Goal: Task Accomplishment & Management: Manage account settings

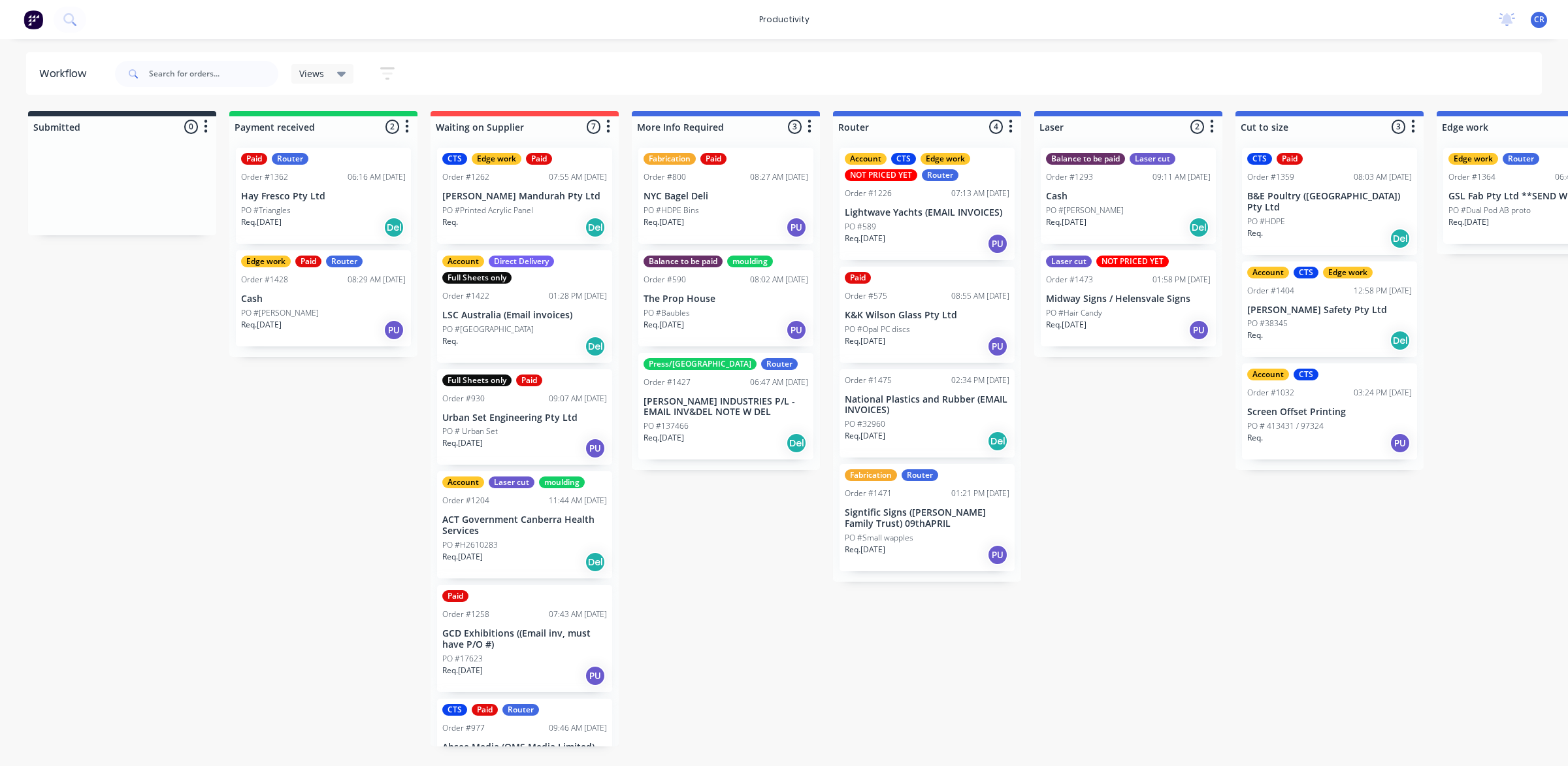
scroll to position [0, 28]
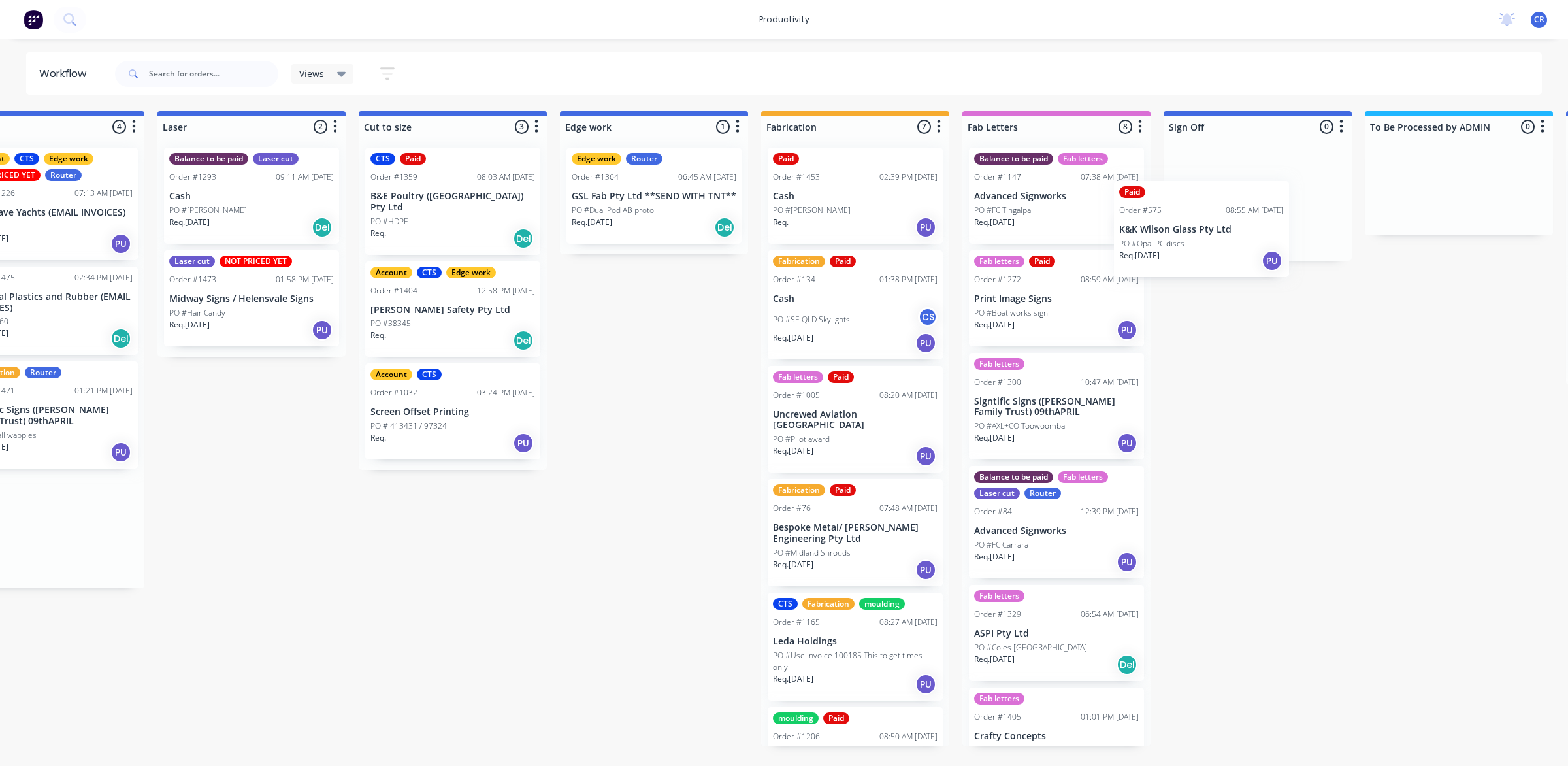
drag, startPoint x: 901, startPoint y: 327, endPoint x: 1226, endPoint y: 216, distance: 343.4
click at [1226, 216] on div "Submitted 0 Sort By Created date Required date Order number Customer name Most …" at bounding box center [676, 428] width 3126 height 635
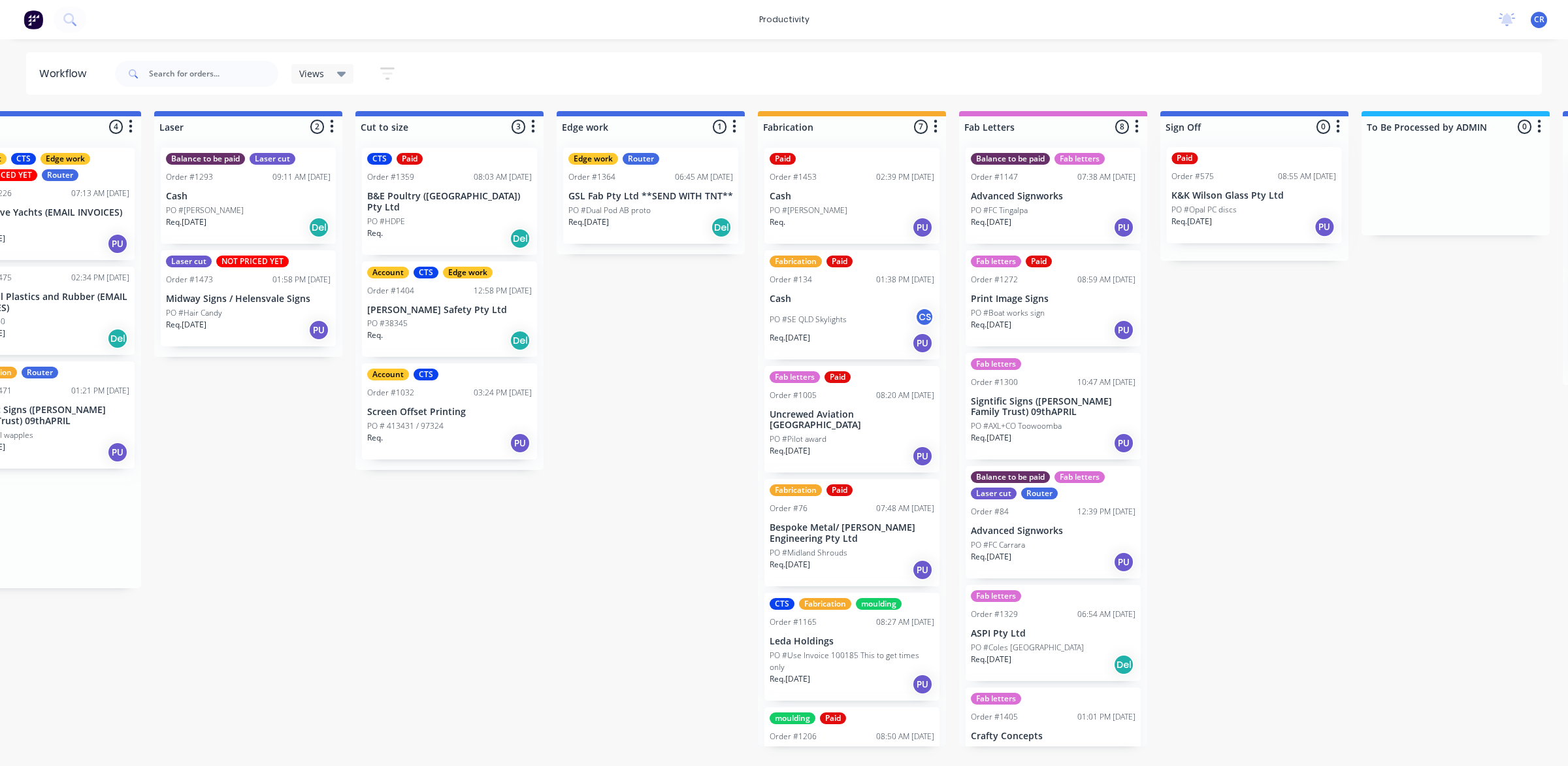
click at [1225, 220] on div at bounding box center [1254, 198] width 188 height 123
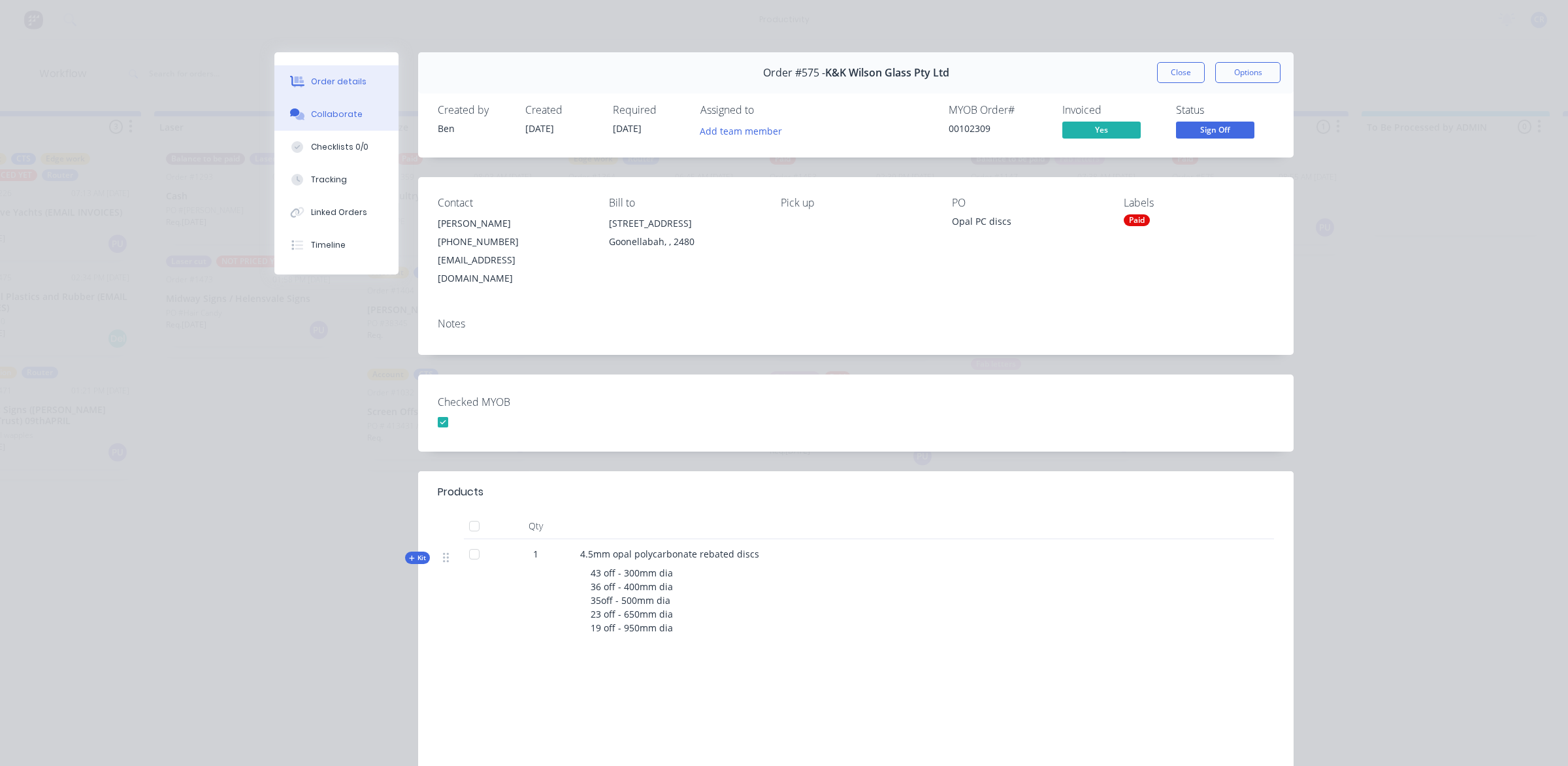
click at [356, 112] on button "Collaborate" at bounding box center [336, 114] width 124 height 33
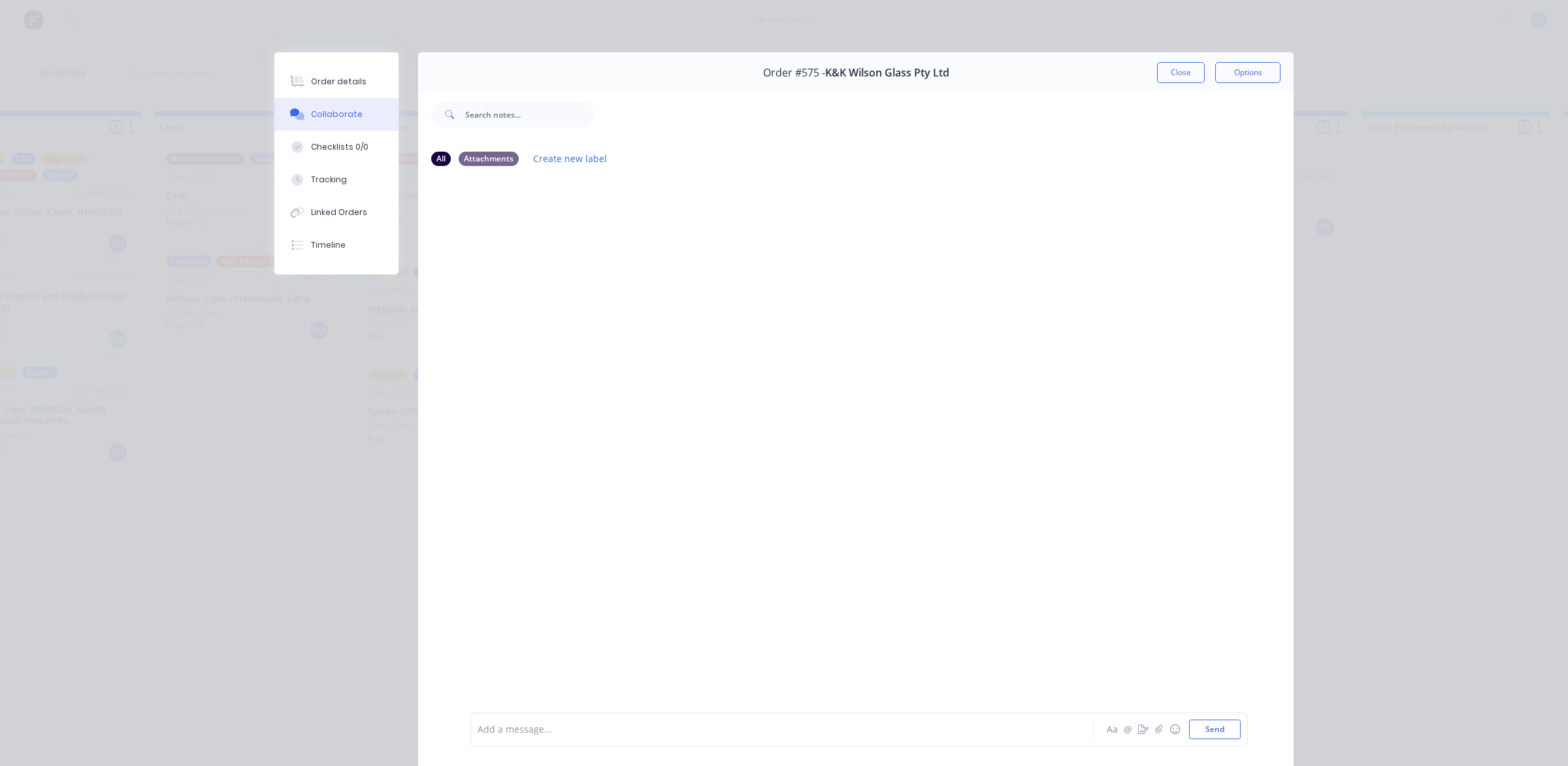
click at [566, 719] on div "Add a message... Aa @ ☺ Send" at bounding box center [859, 729] width 777 height 34
click at [567, 721] on div "Add a message..." at bounding box center [764, 729] width 573 height 20
click at [532, 727] on div "@ben Don" at bounding box center [764, 730] width 572 height 14
click at [1206, 729] on button "Send" at bounding box center [1214, 729] width 52 height 20
click at [1165, 66] on button "Close" at bounding box center [1180, 72] width 47 height 21
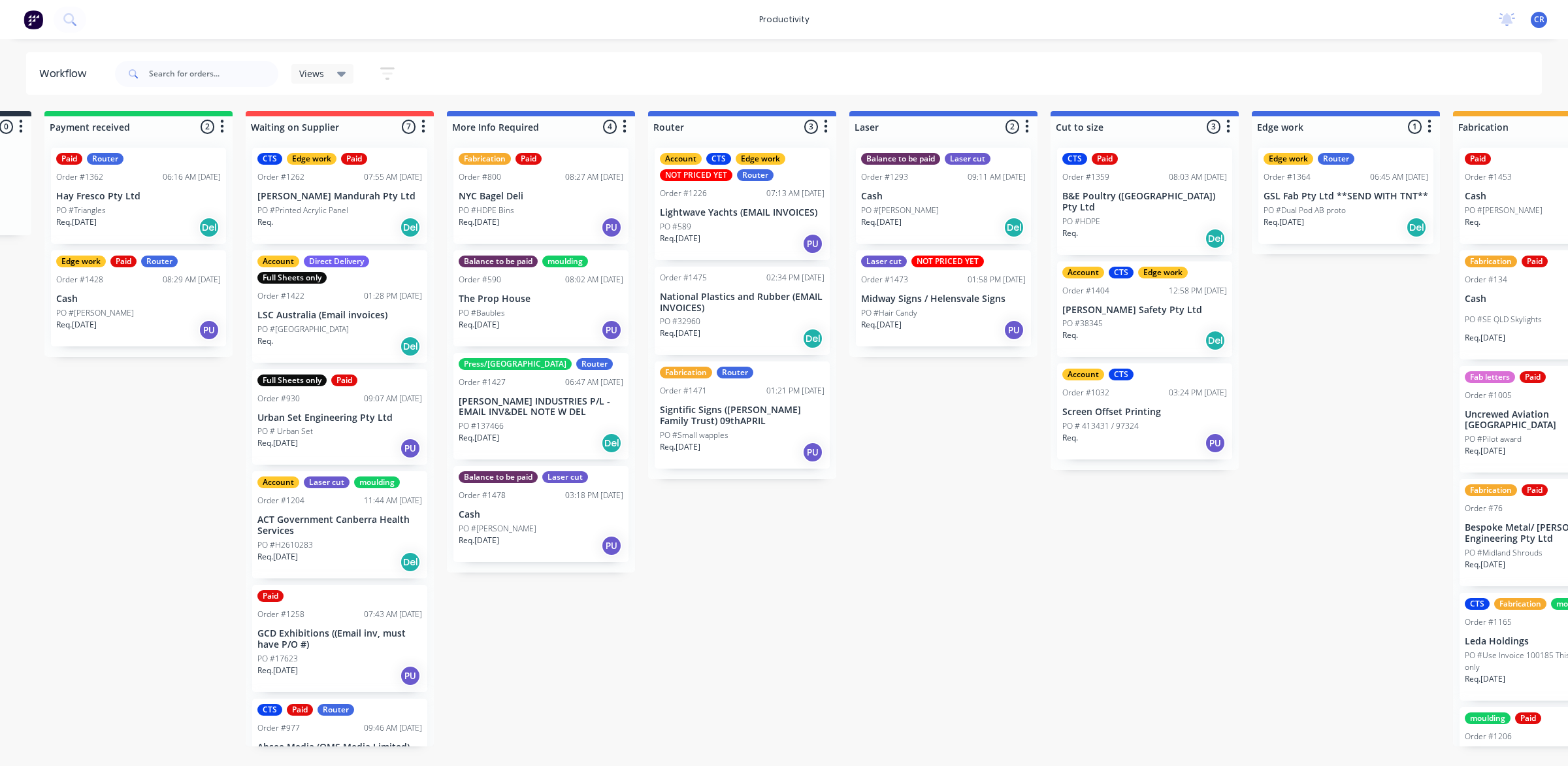
scroll to position [0, 145]
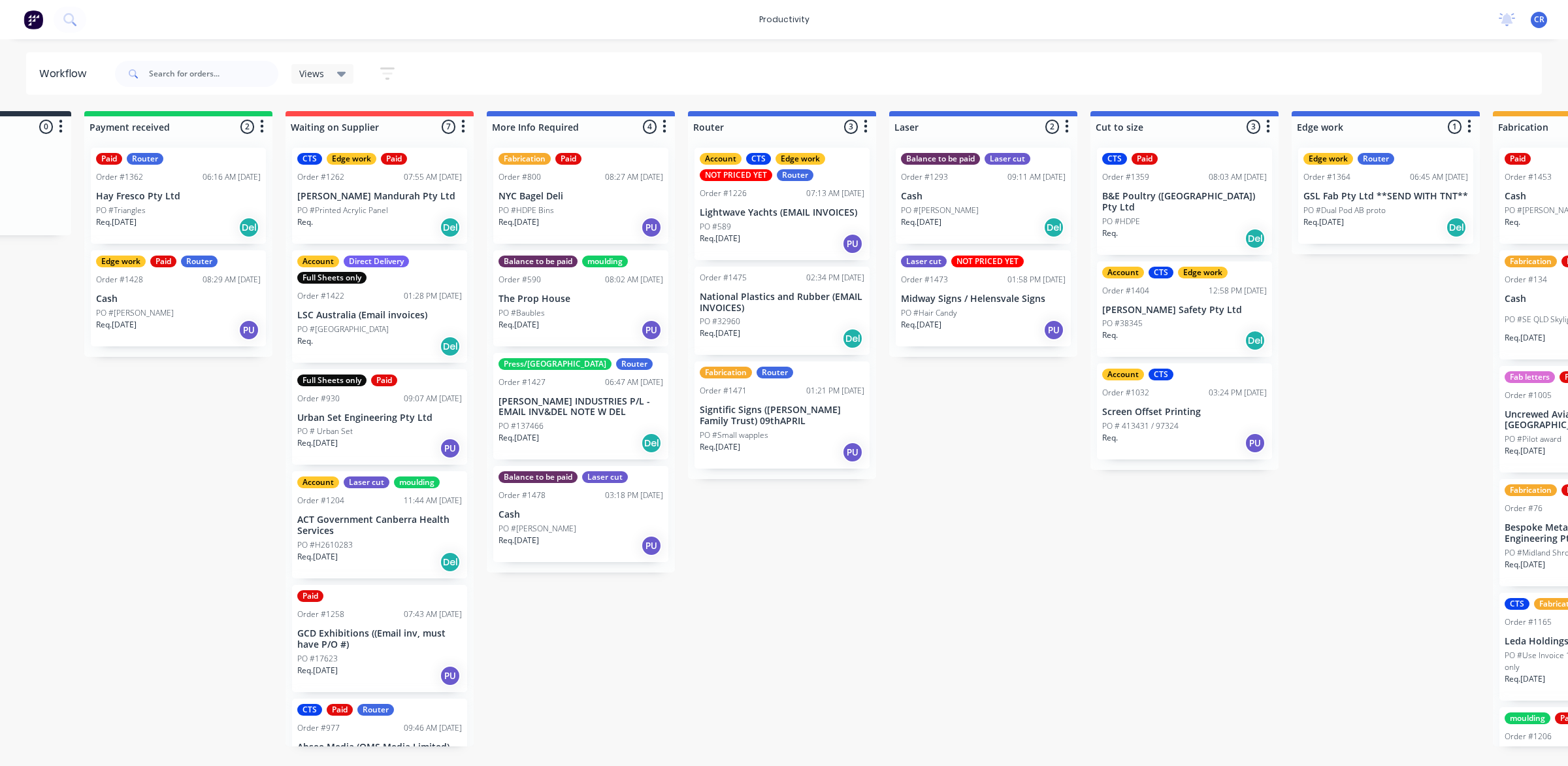
click at [791, 299] on p "National Plastics and Rubber (EMAIL INVOICES)" at bounding box center [782, 303] width 165 height 22
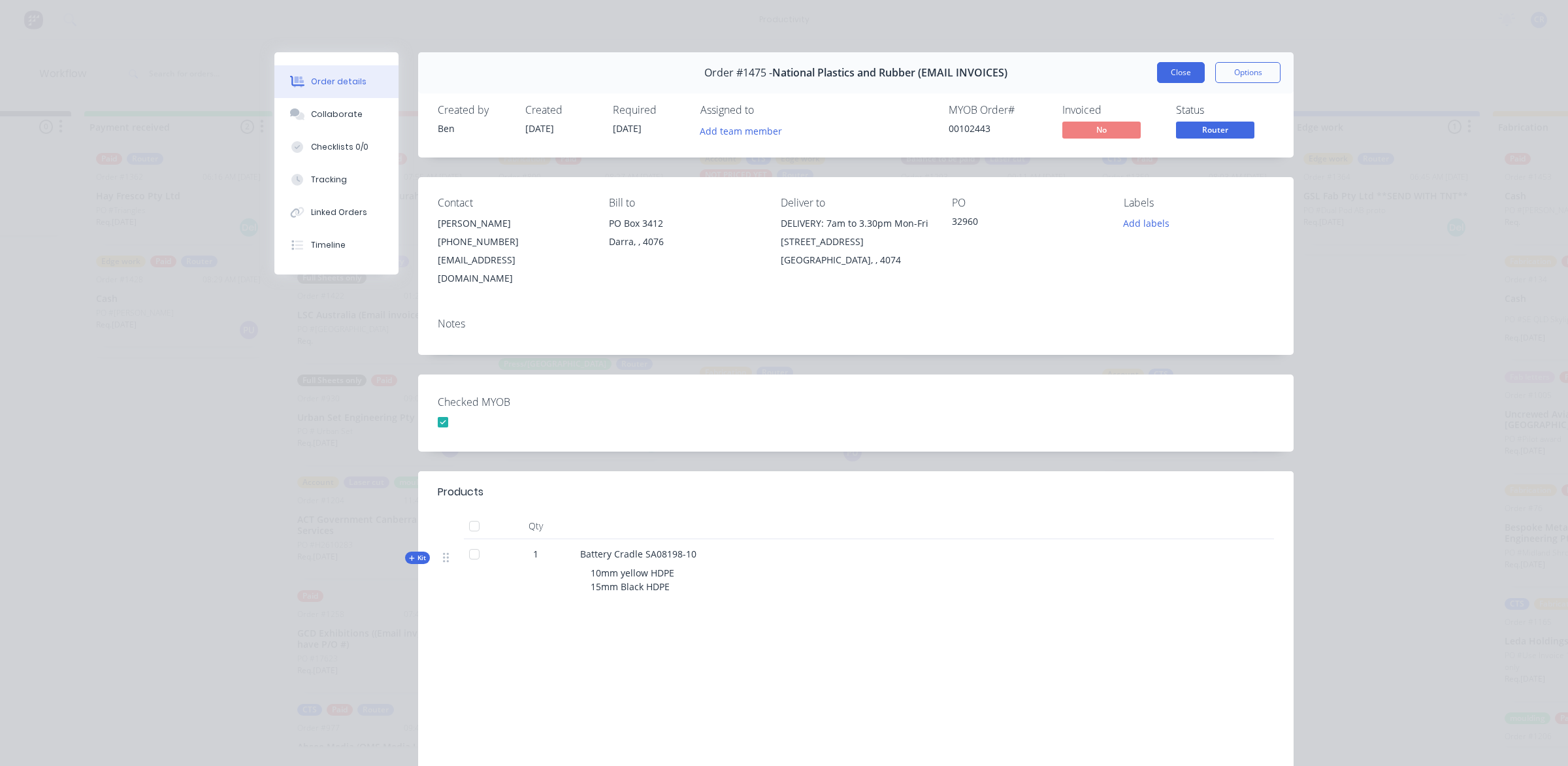
click at [1187, 69] on button "Close" at bounding box center [1180, 72] width 47 height 21
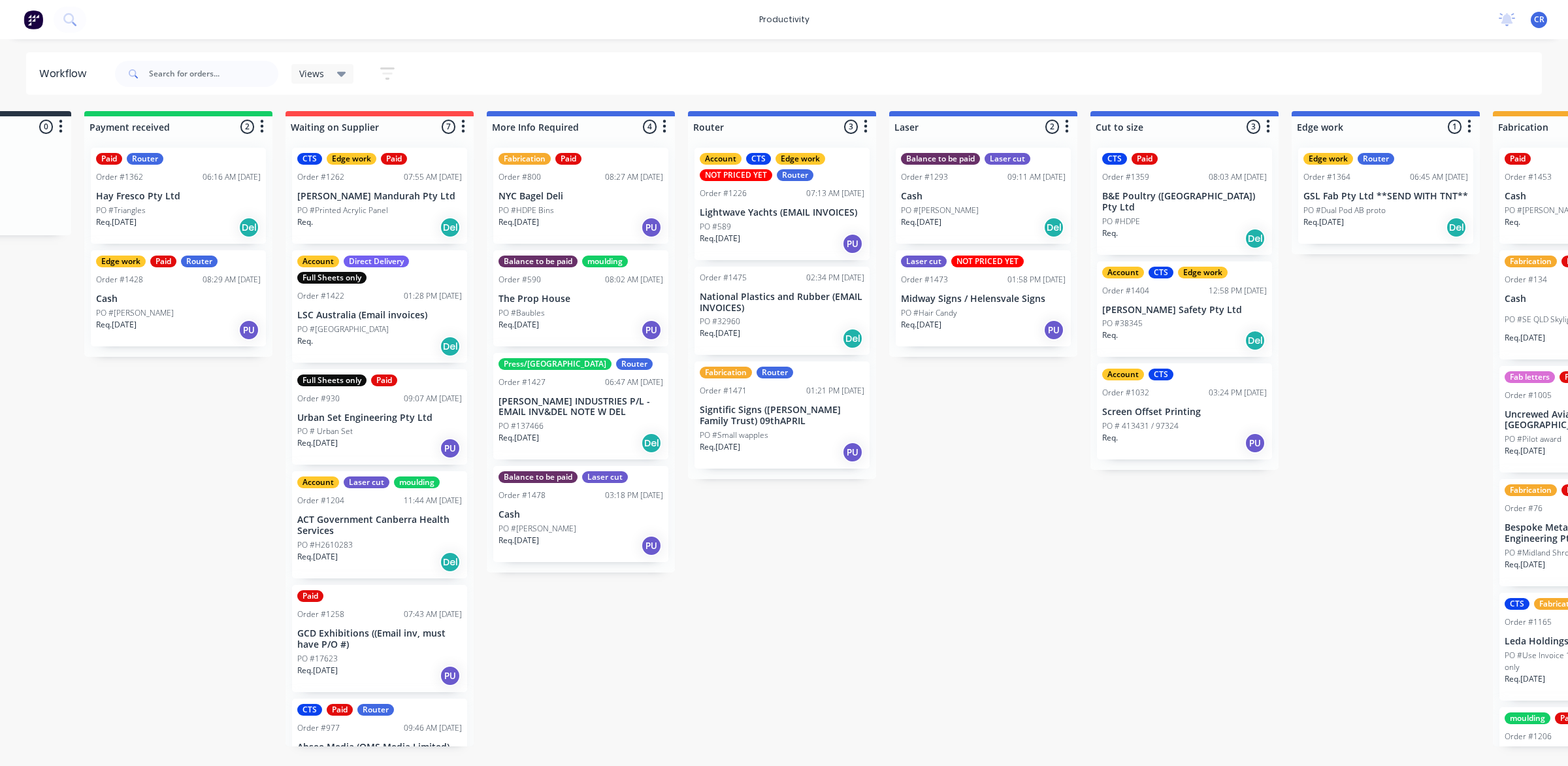
click at [811, 411] on p "Signtific Signs ([PERSON_NAME] Family Trust) 09thAPRIL" at bounding box center [782, 415] width 165 height 22
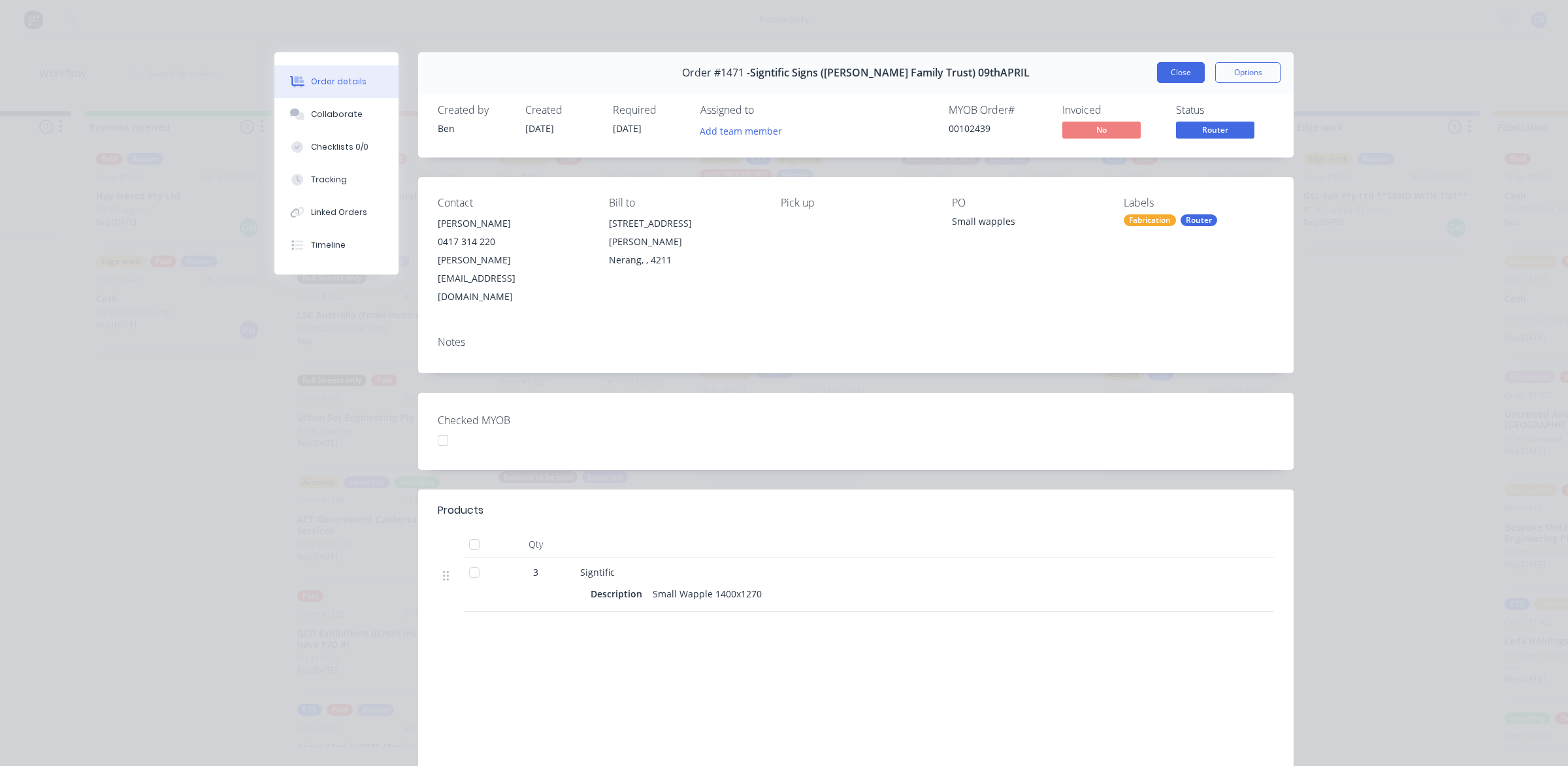
click at [1170, 66] on button "Close" at bounding box center [1180, 72] width 47 height 21
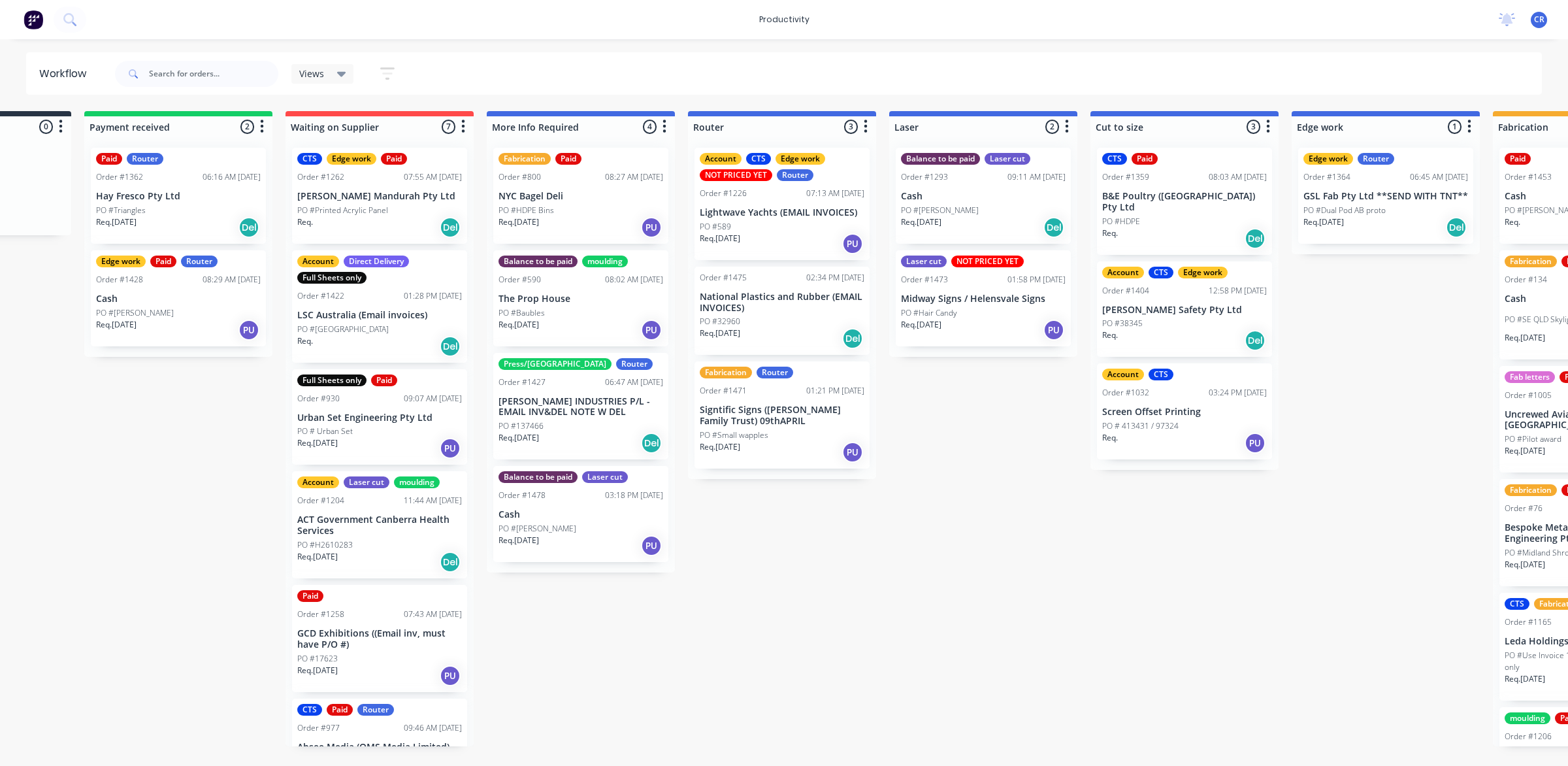
click at [952, 320] on div "Req. 10/09/25 PU" at bounding box center [983, 330] width 165 height 22
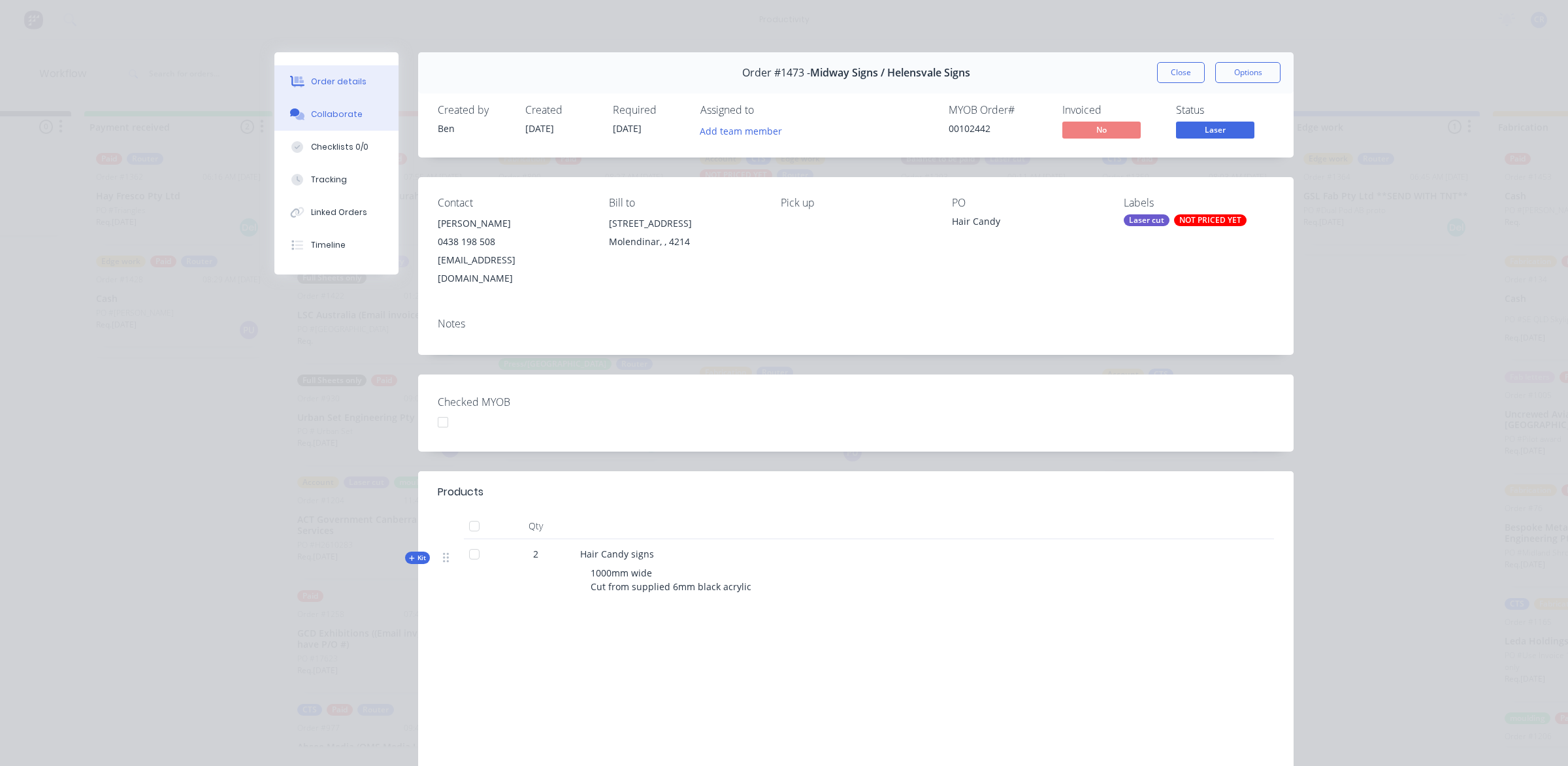
click at [327, 123] on button "Collaborate" at bounding box center [336, 114] width 124 height 33
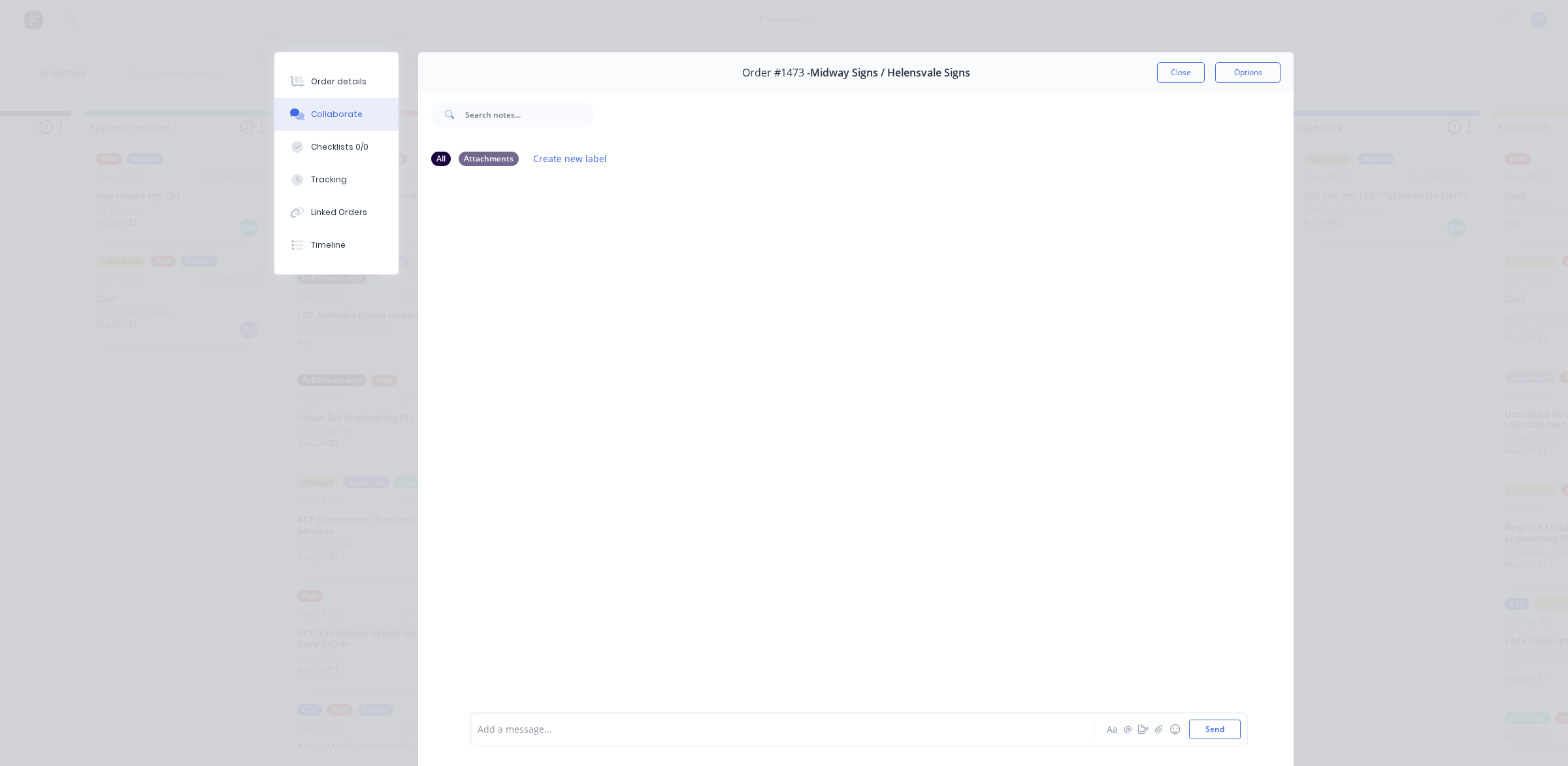
click at [1182, 53] on div "Order #1473 - Midway Signs / Helensvale Signs Close Options" at bounding box center [855, 73] width 875 height 41
click at [1173, 66] on button "Close" at bounding box center [1180, 72] width 47 height 21
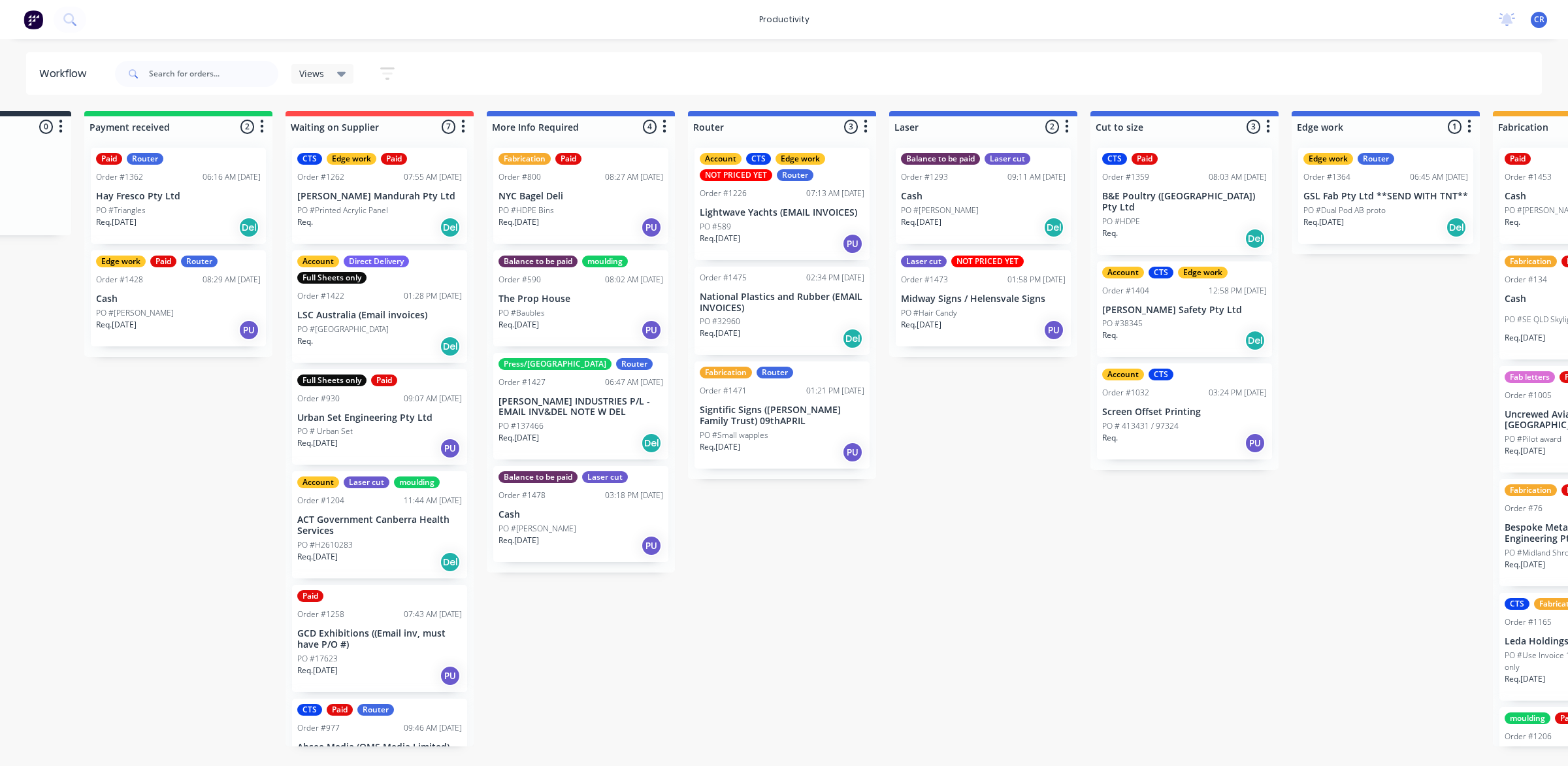
drag, startPoint x: 997, startPoint y: 560, endPoint x: 1004, endPoint y: 557, distance: 7.6
click at [1003, 559] on div "Submitted 0 Sort By Created date Required date Order number Customer name Most …" at bounding box center [1408, 428] width 3126 height 635
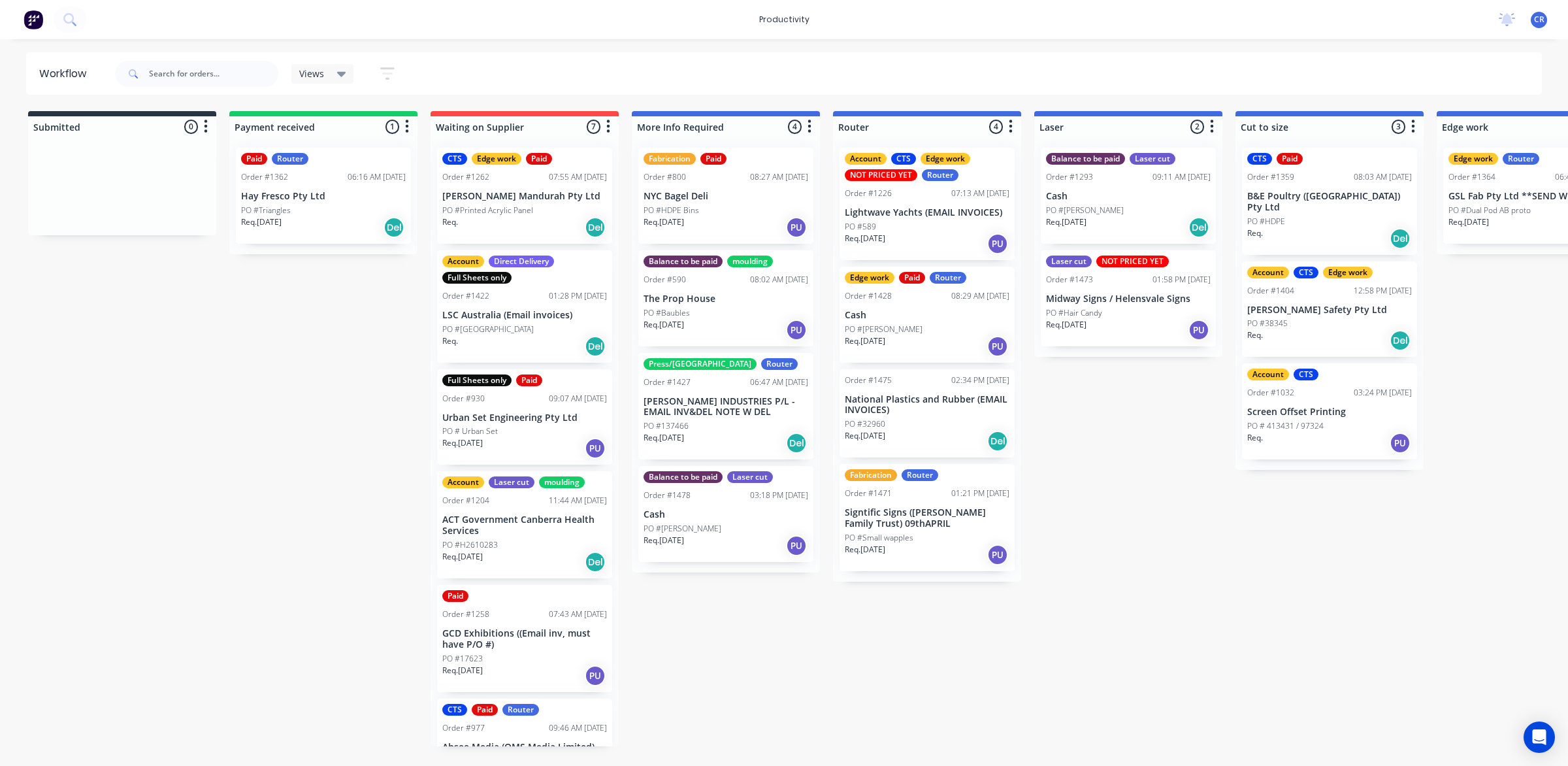
click at [918, 340] on div "Req. 09/09/25 PU" at bounding box center [927, 347] width 165 height 22
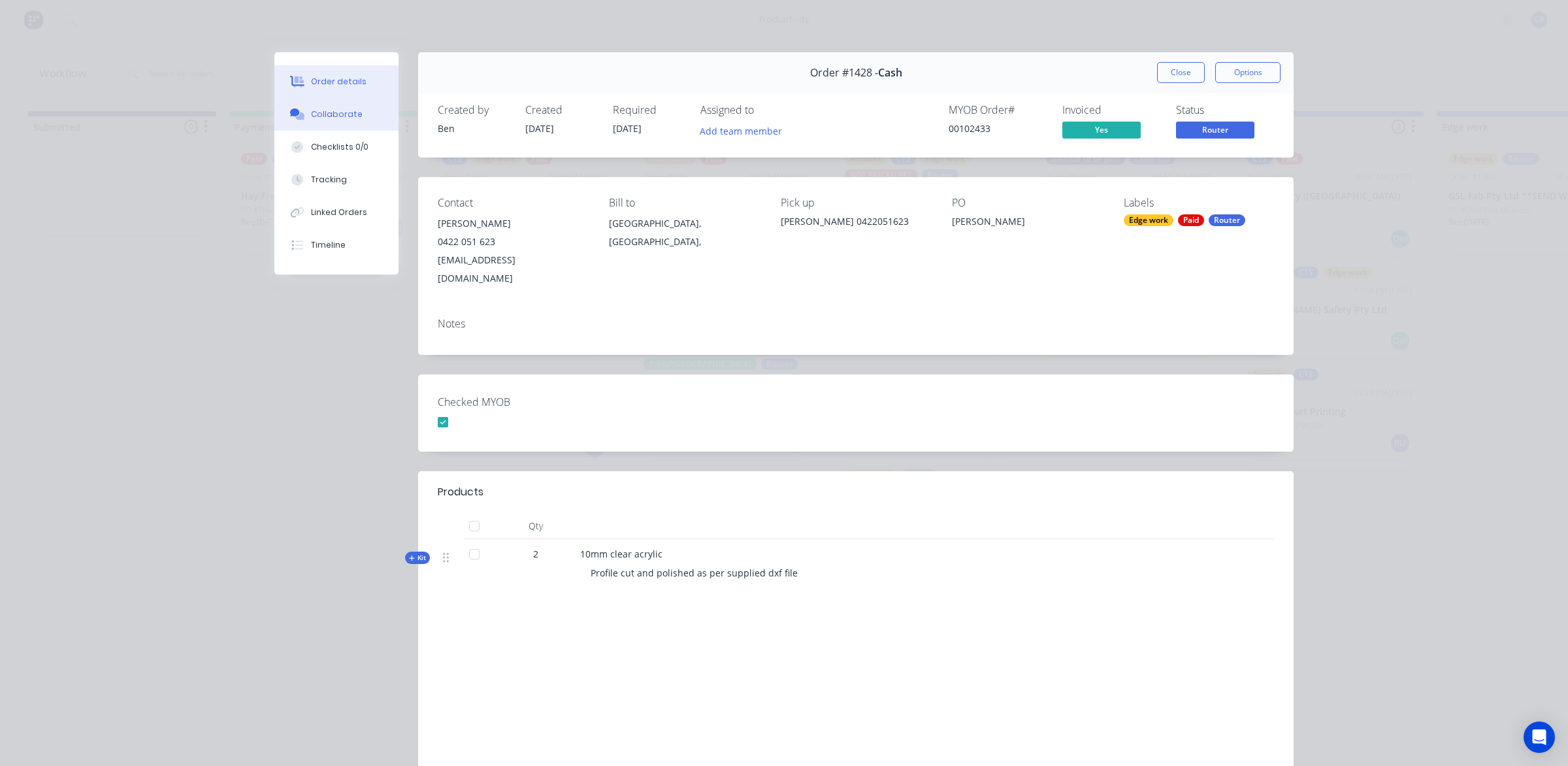
click at [373, 121] on button "Collaborate" at bounding box center [336, 114] width 124 height 33
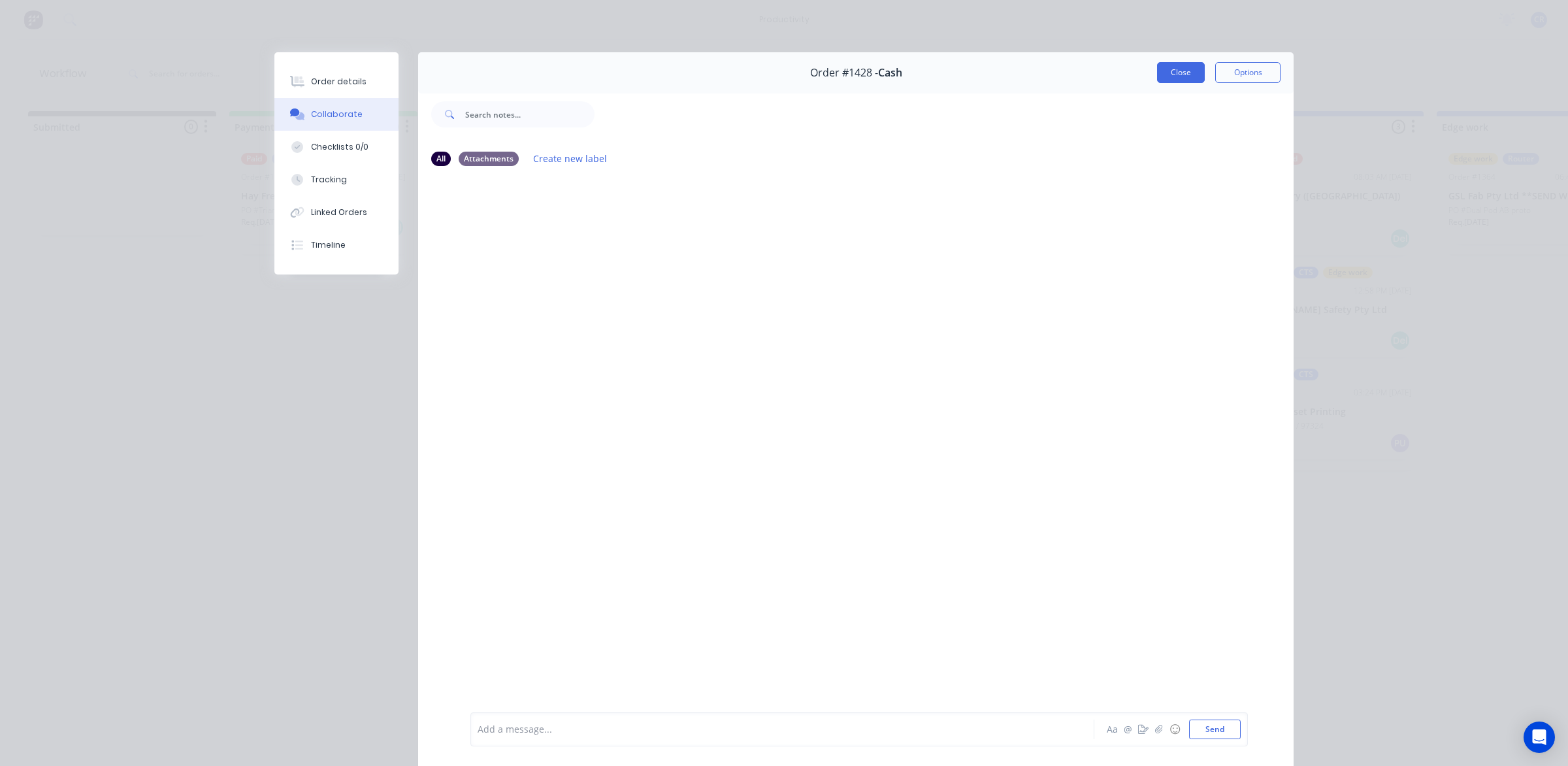
click at [1162, 69] on button "Close" at bounding box center [1180, 72] width 47 height 21
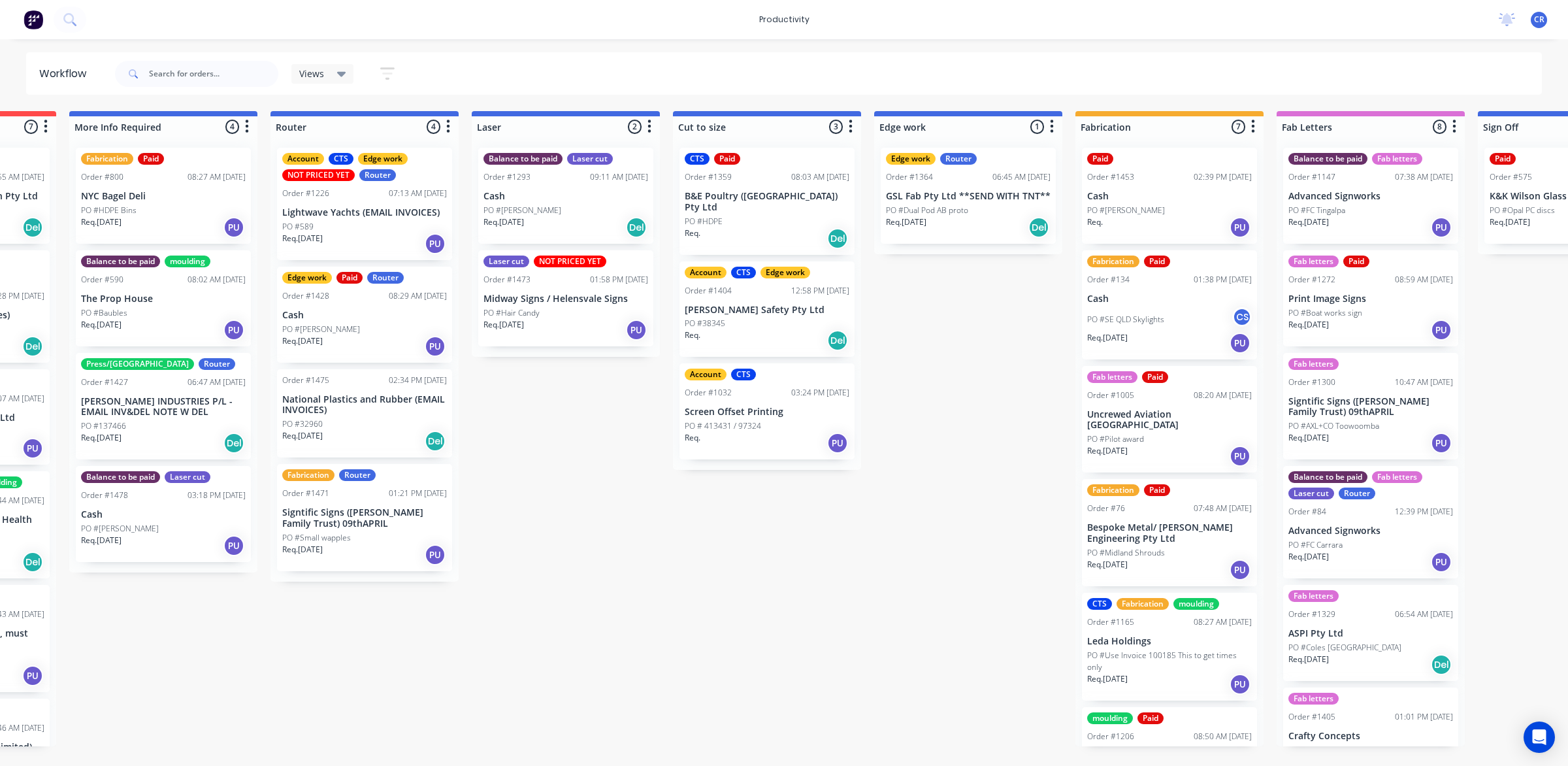
scroll to position [0, 572]
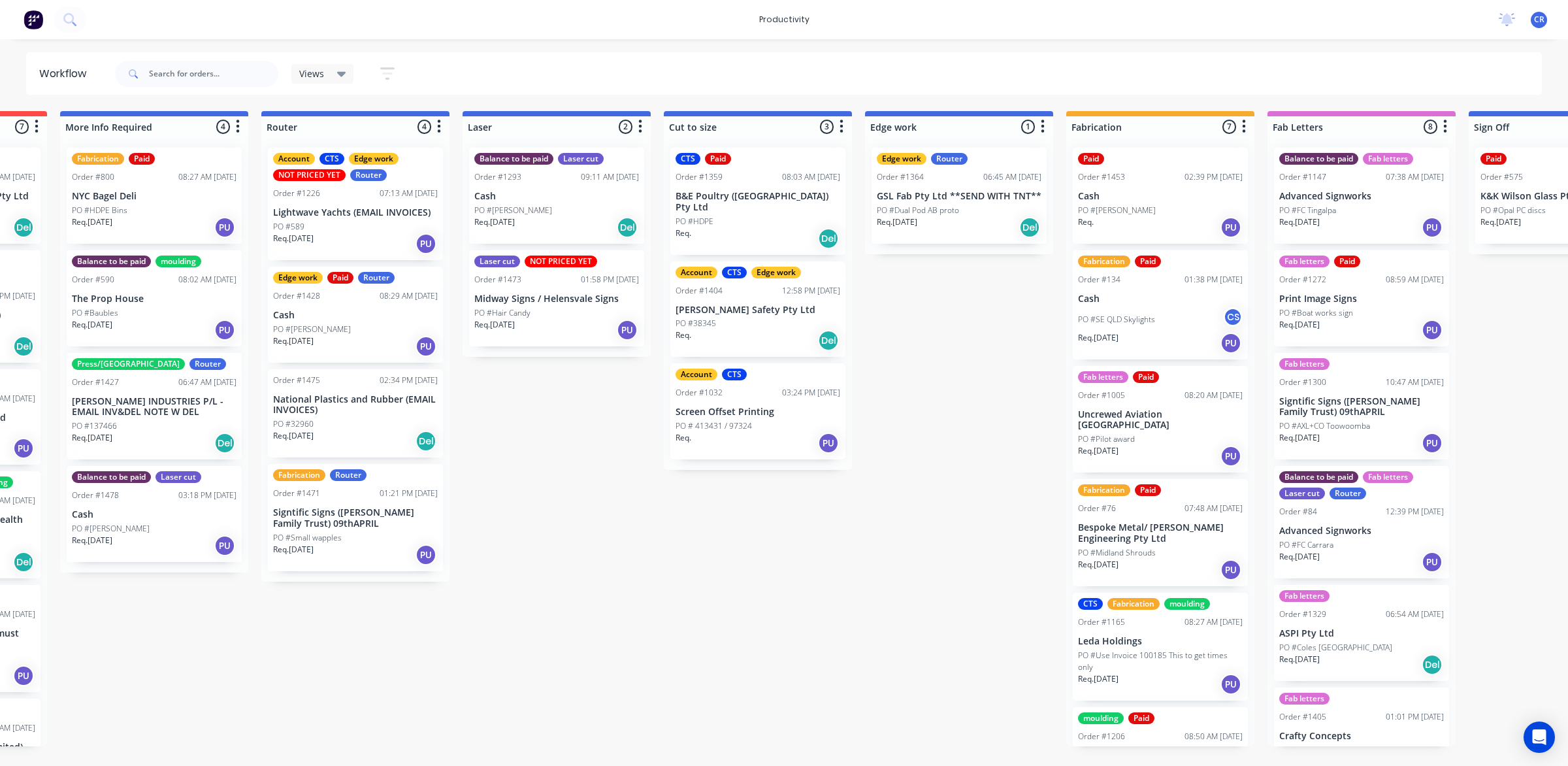
click at [1348, 442] on div "Req. 26/08/25 PU" at bounding box center [1362, 443] width 165 height 22
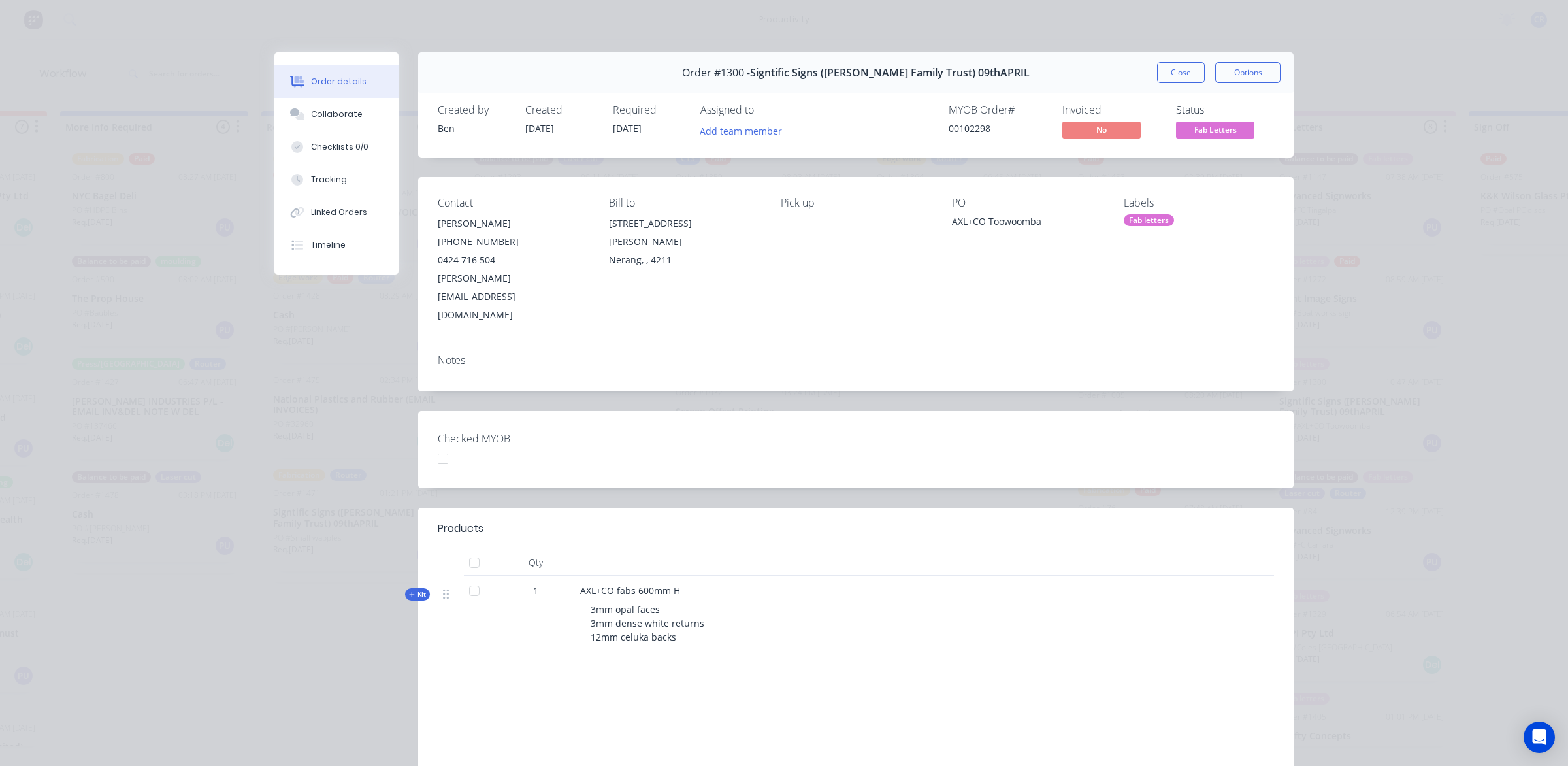
click at [1184, 69] on button "Close" at bounding box center [1180, 72] width 47 height 21
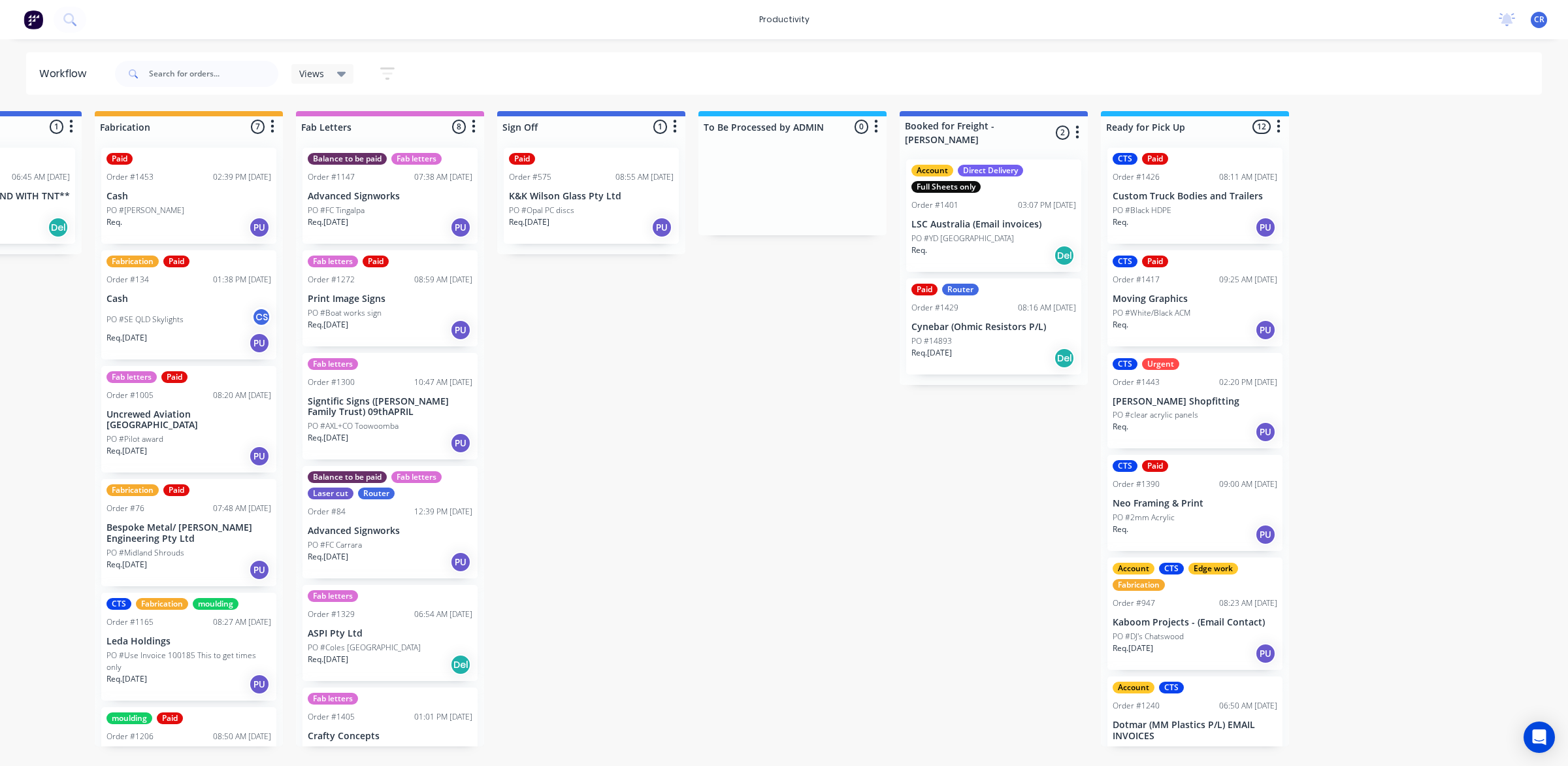
scroll to position [0, 1558]
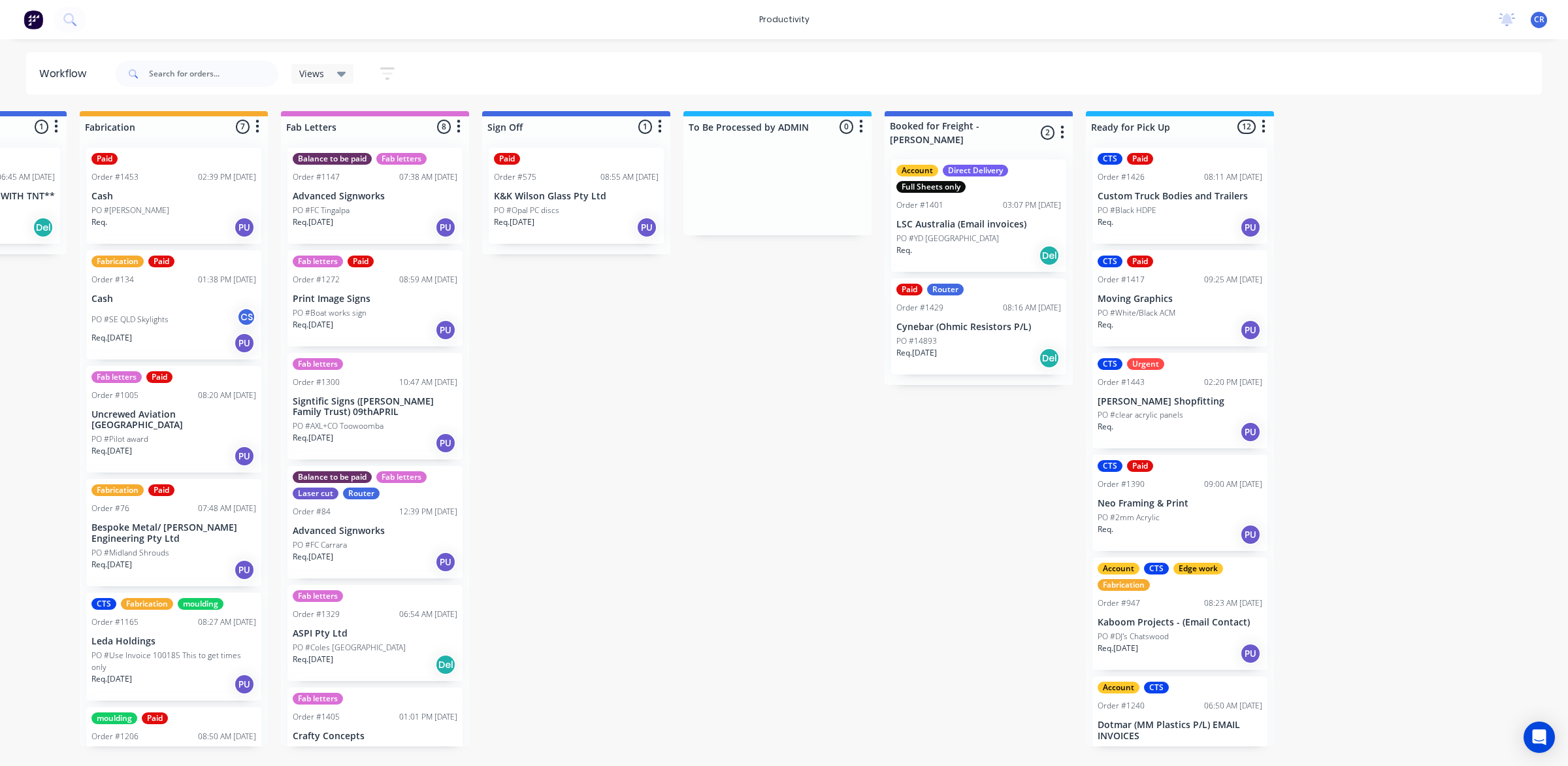
click at [623, 212] on div "PO #Opal PC discs" at bounding box center [576, 210] width 165 height 12
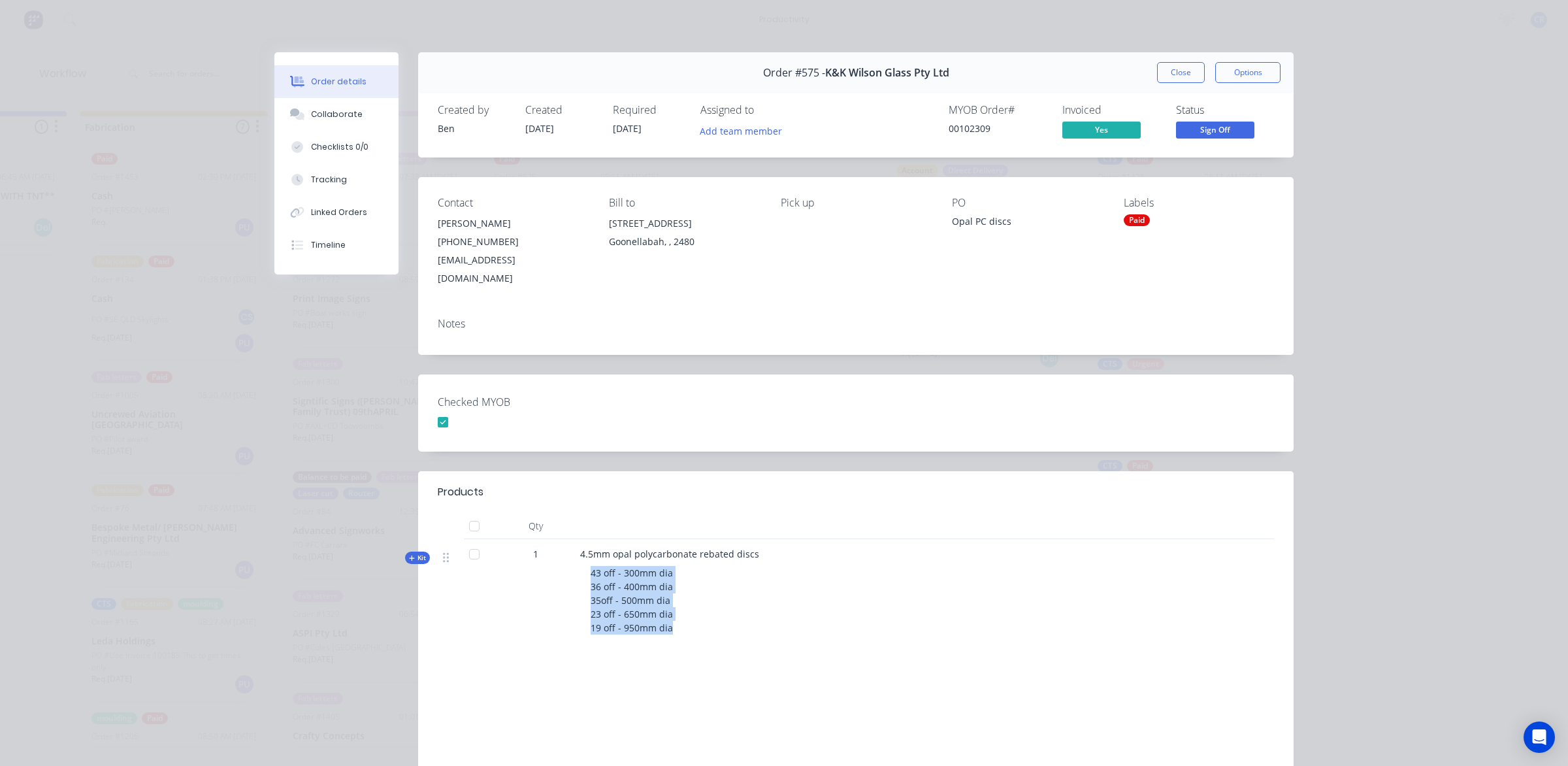
drag, startPoint x: 674, startPoint y: 617, endPoint x: 580, endPoint y: 544, distance: 119.0
click at [580, 561] on div "43 off - 300mm dia 36 off - 400mm dia 35off - 500mm dia 23 off - 650mm dia 19 o…" at bounding box center [836, 600] width 512 height 79
click at [1157, 77] on button "Close" at bounding box center [1180, 72] width 47 height 21
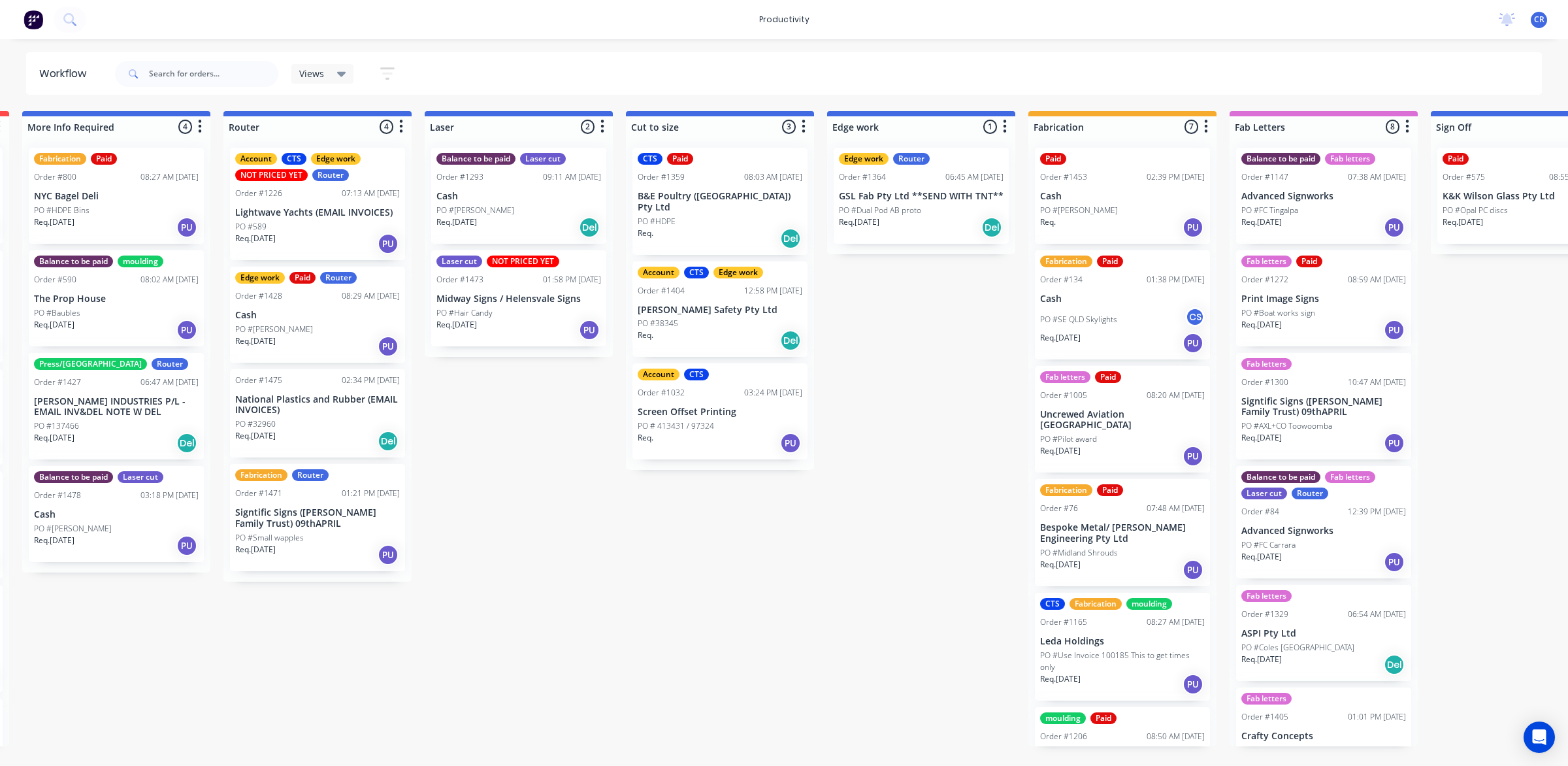
scroll to position [0, 497]
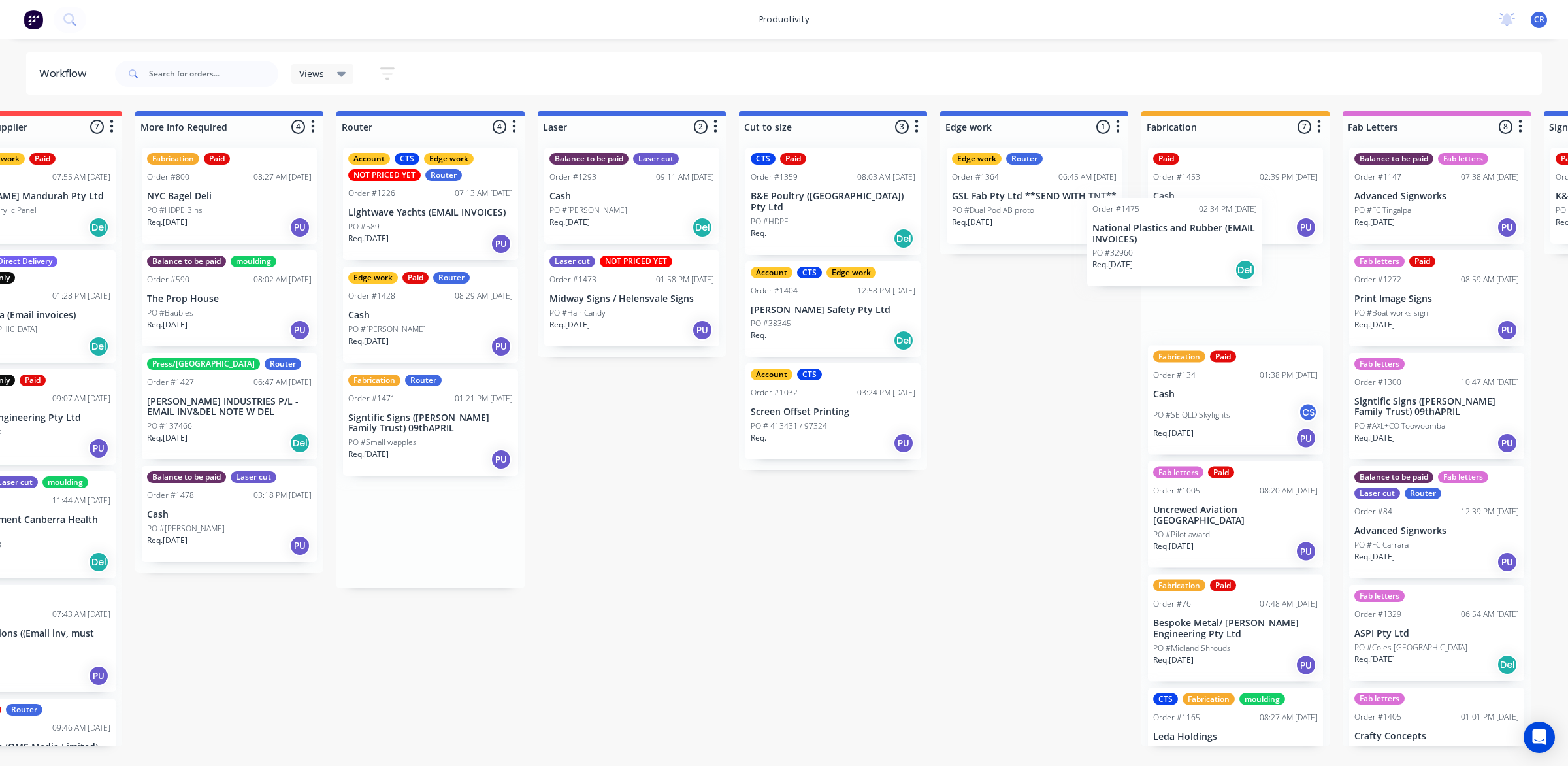
drag, startPoint x: 433, startPoint y: 417, endPoint x: 1181, endPoint y: 245, distance: 767.5
click at [1181, 245] on div "Submitted 0 Sort By Created date Required date Order number Customer name Most …" at bounding box center [1057, 428] width 3126 height 635
drag, startPoint x: 1468, startPoint y: 452, endPoint x: 2075, endPoint y: 456, distance: 607.0
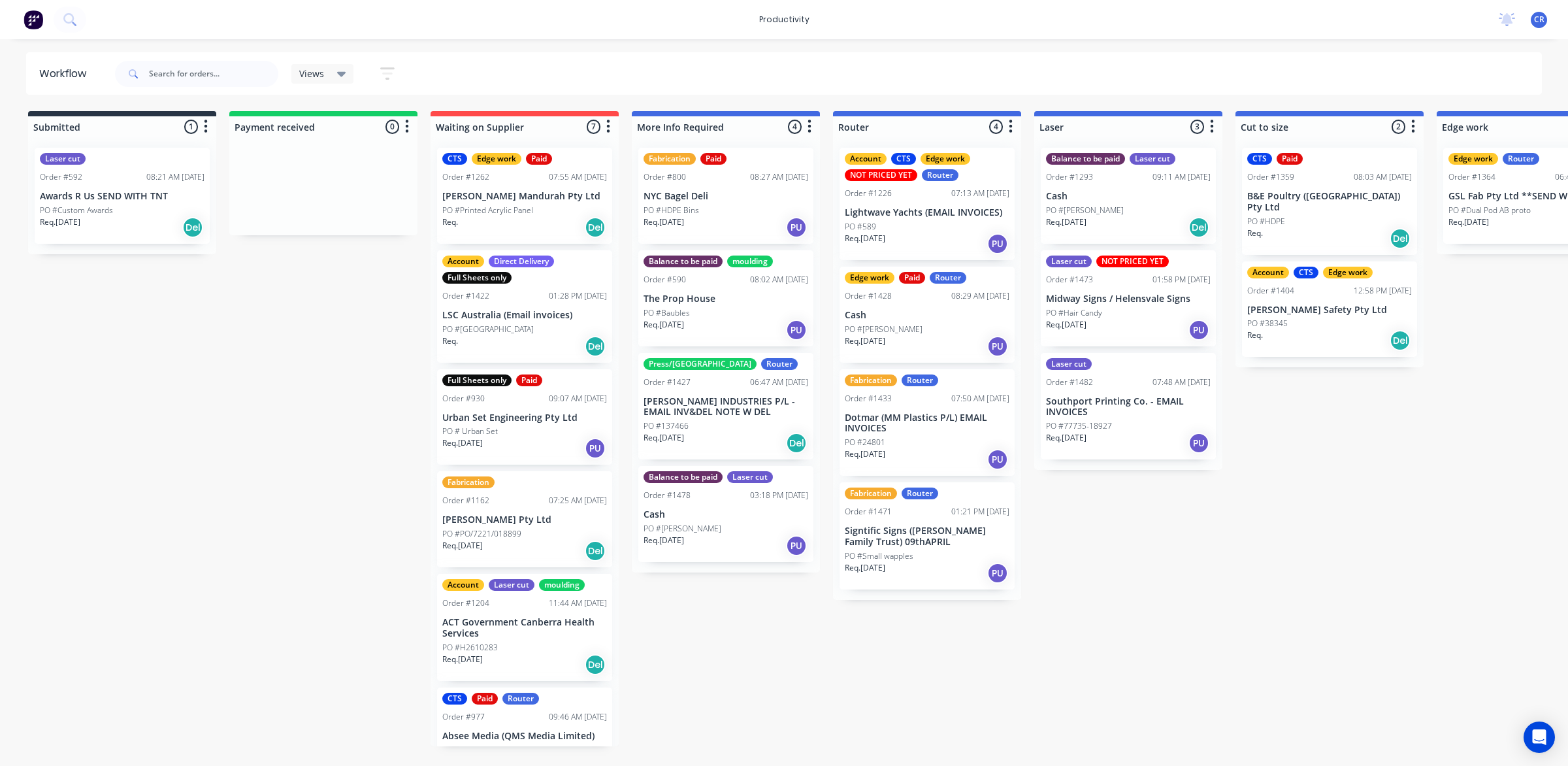
click at [907, 425] on p "Dotmar (MM Plastics P/L) EMAIL INVOICES" at bounding box center [927, 423] width 165 height 22
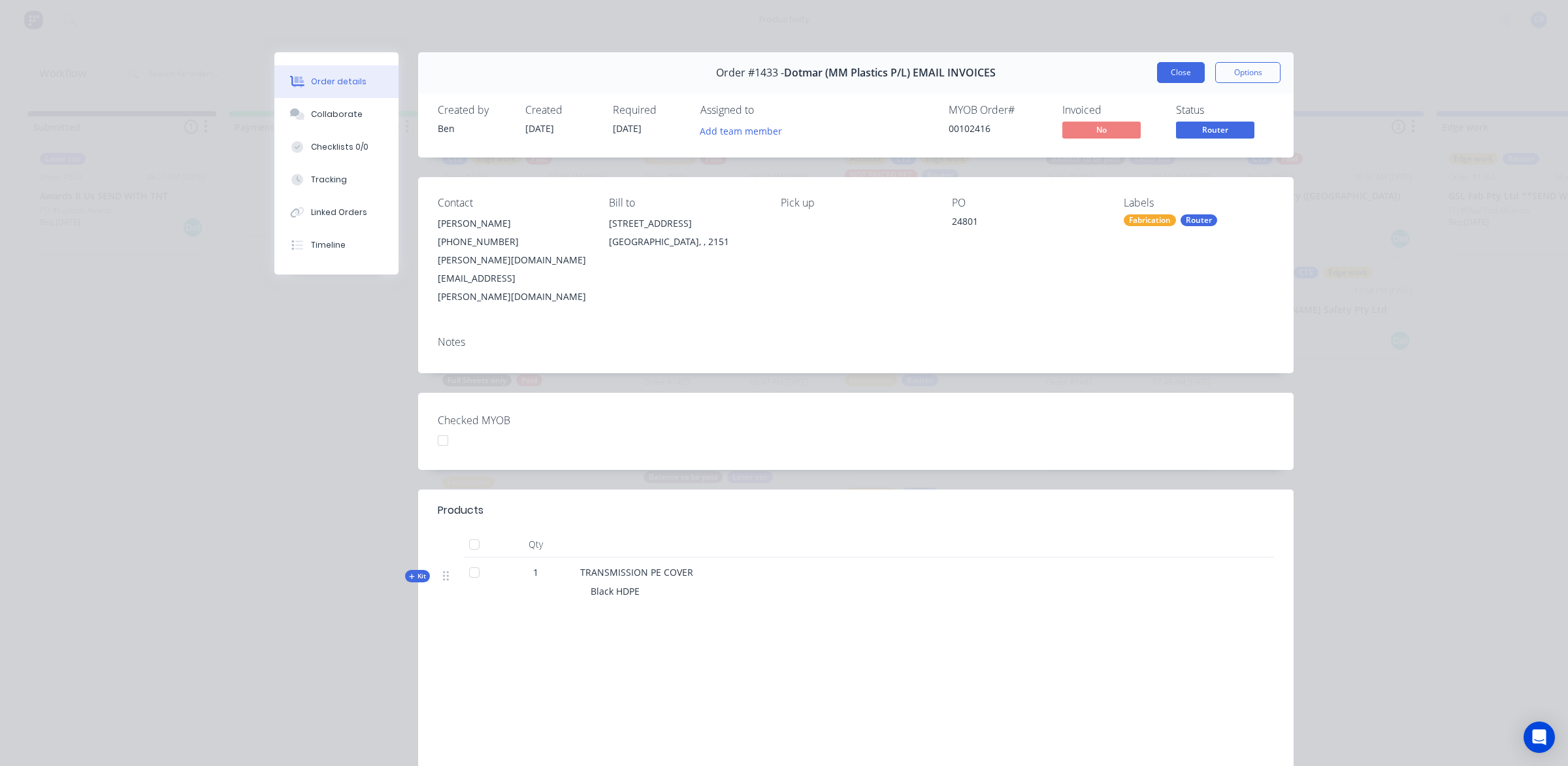
click at [1157, 72] on button "Close" at bounding box center [1180, 72] width 47 height 21
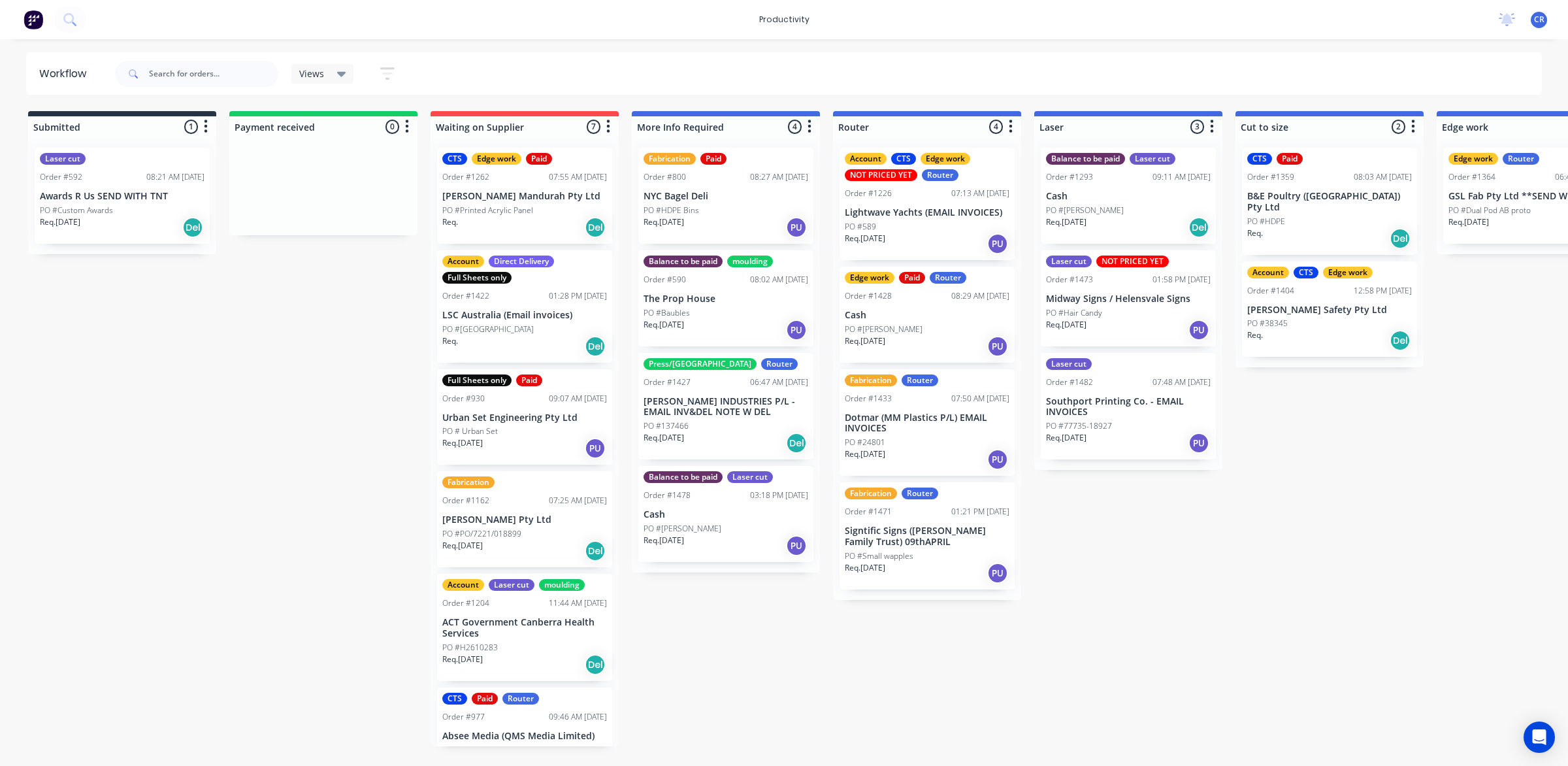
click at [919, 546] on p "Signtific Signs ([PERSON_NAME] Family Trust) 09thAPRIL" at bounding box center [927, 536] width 165 height 22
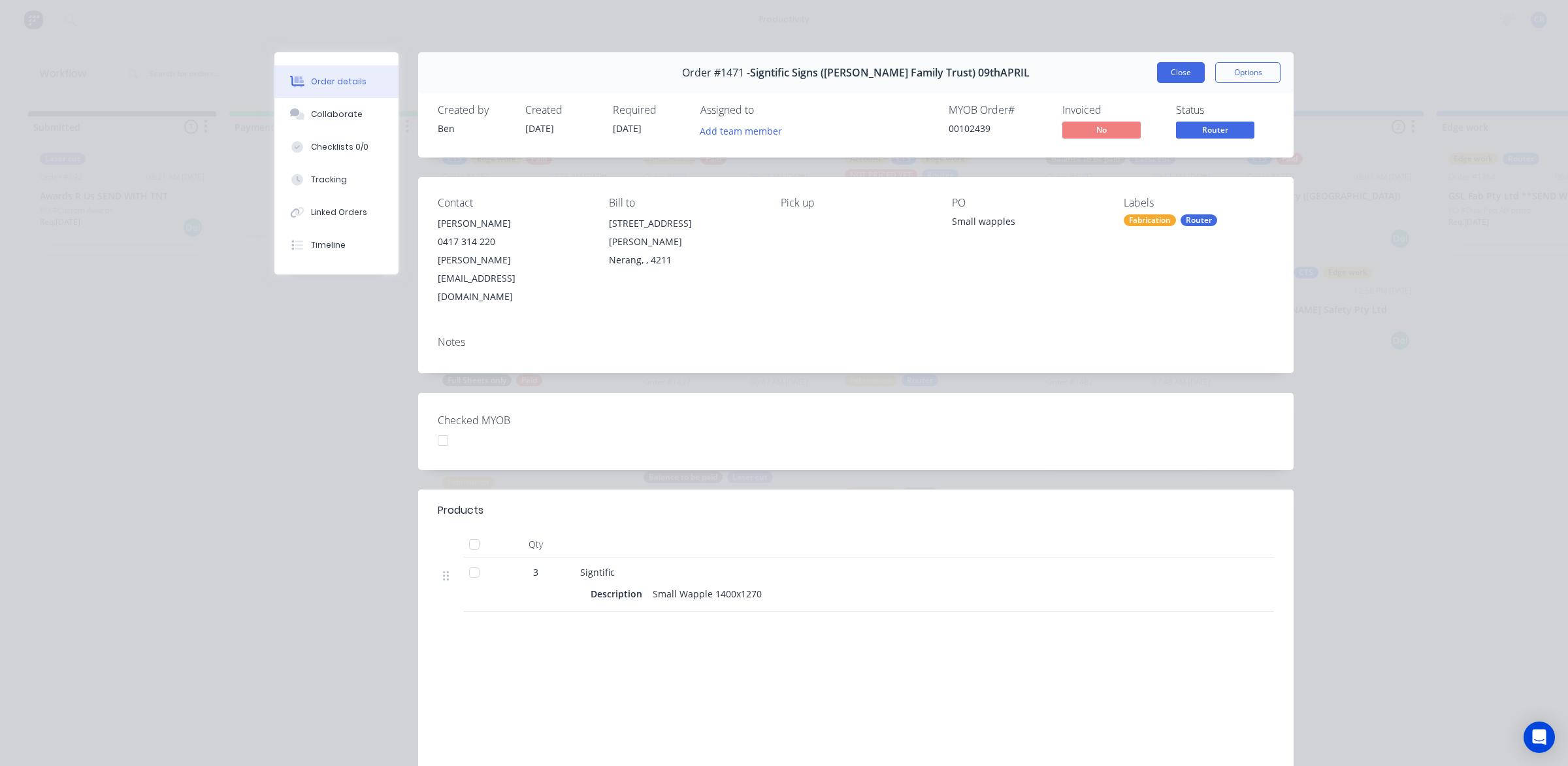
click at [1170, 72] on button "Close" at bounding box center [1180, 72] width 47 height 21
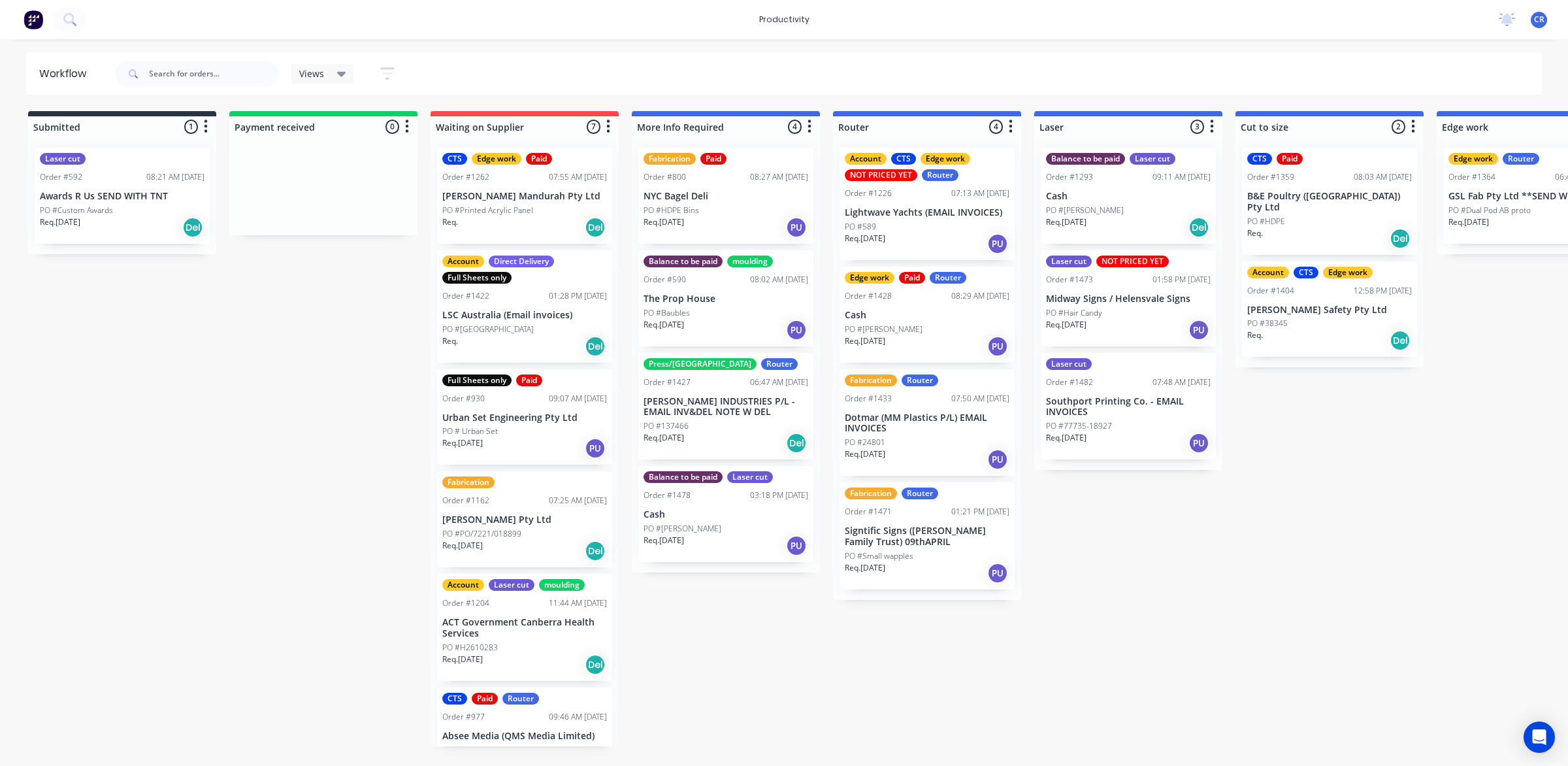
click at [965, 314] on p "Cash" at bounding box center [927, 315] width 165 height 11
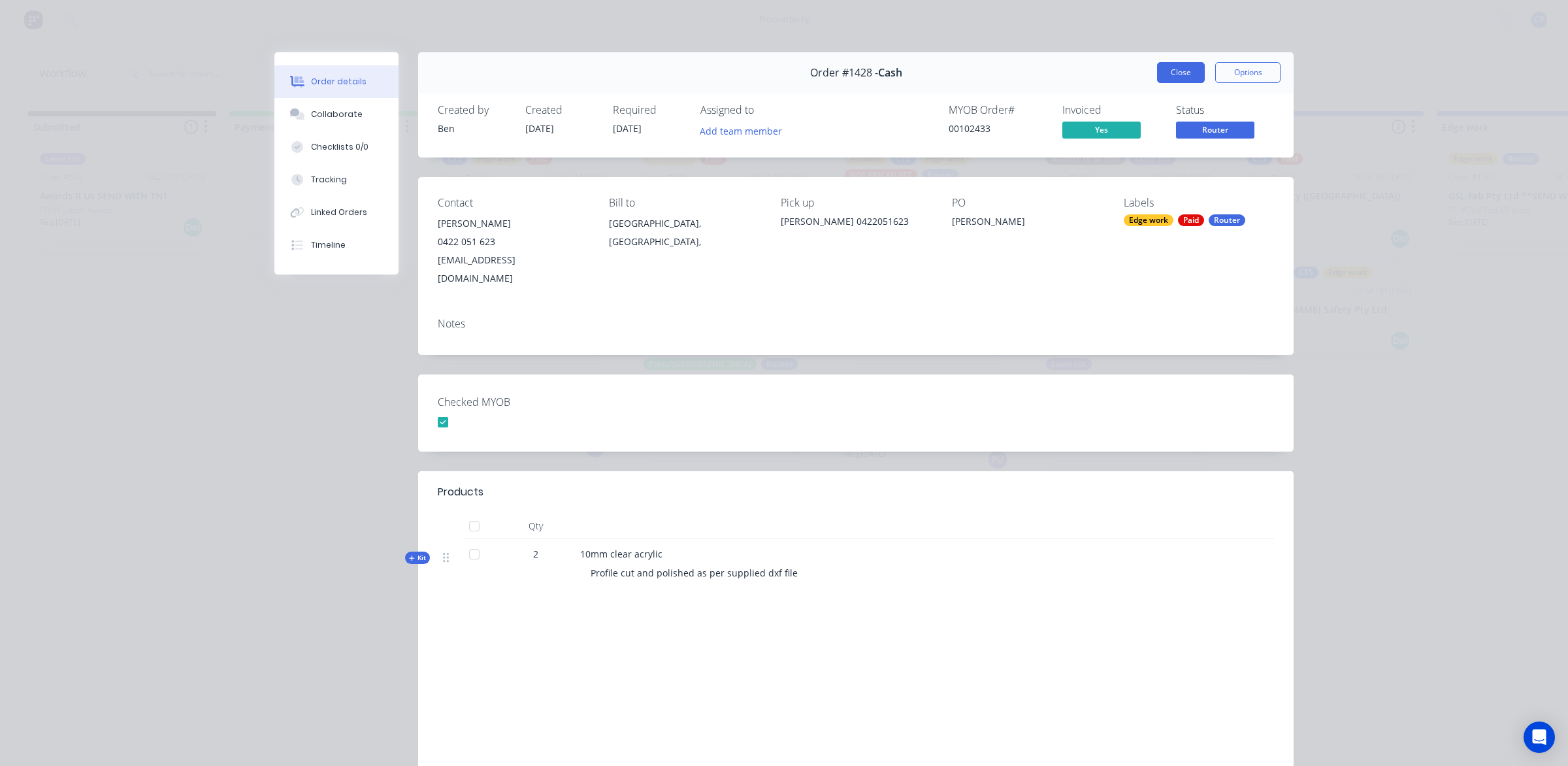
click at [1170, 70] on button "Close" at bounding box center [1180, 72] width 47 height 21
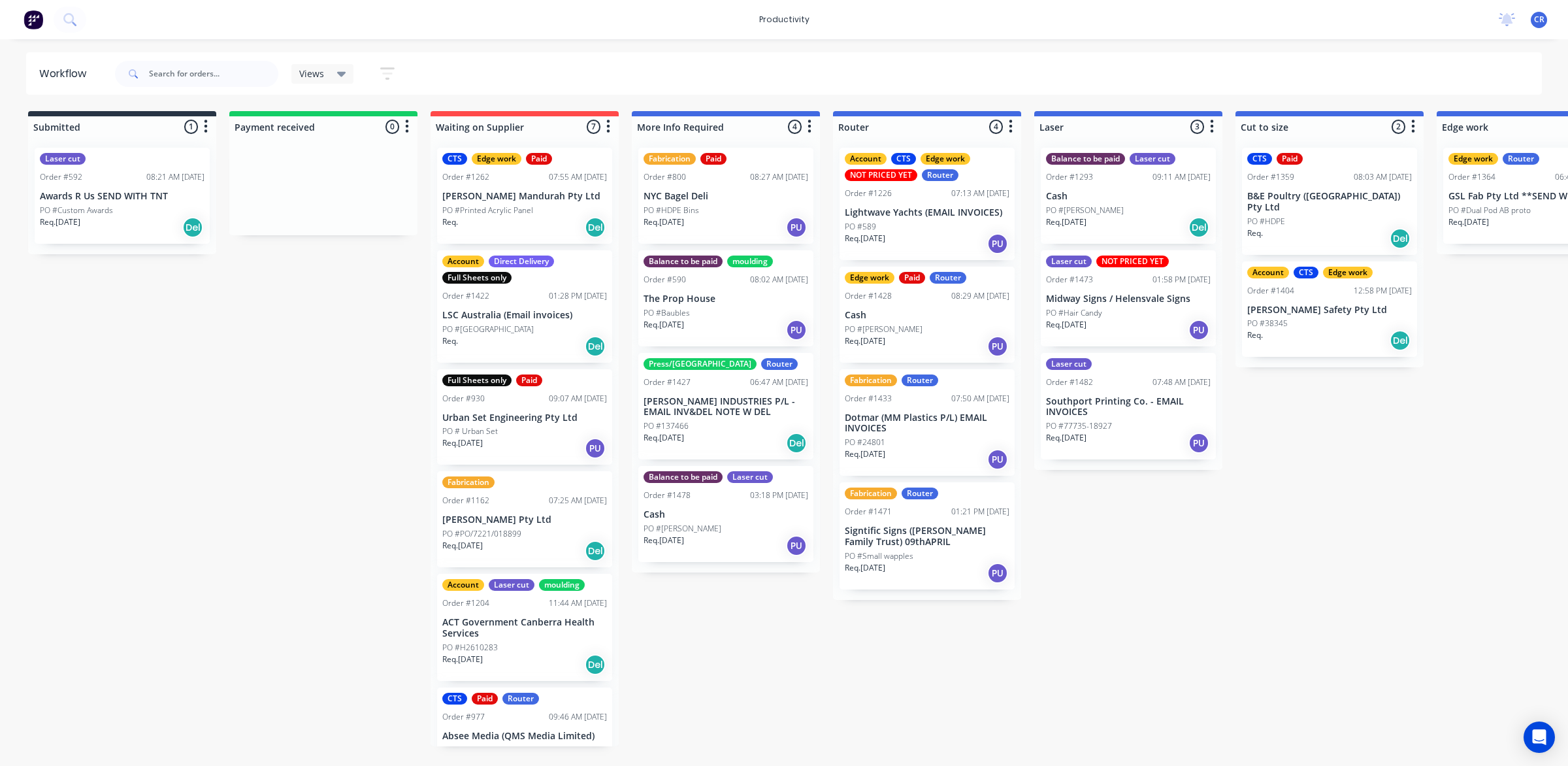
click at [1095, 406] on p "Southport Printing Co. - EMAIL INVOICES" at bounding box center [1128, 407] width 165 height 22
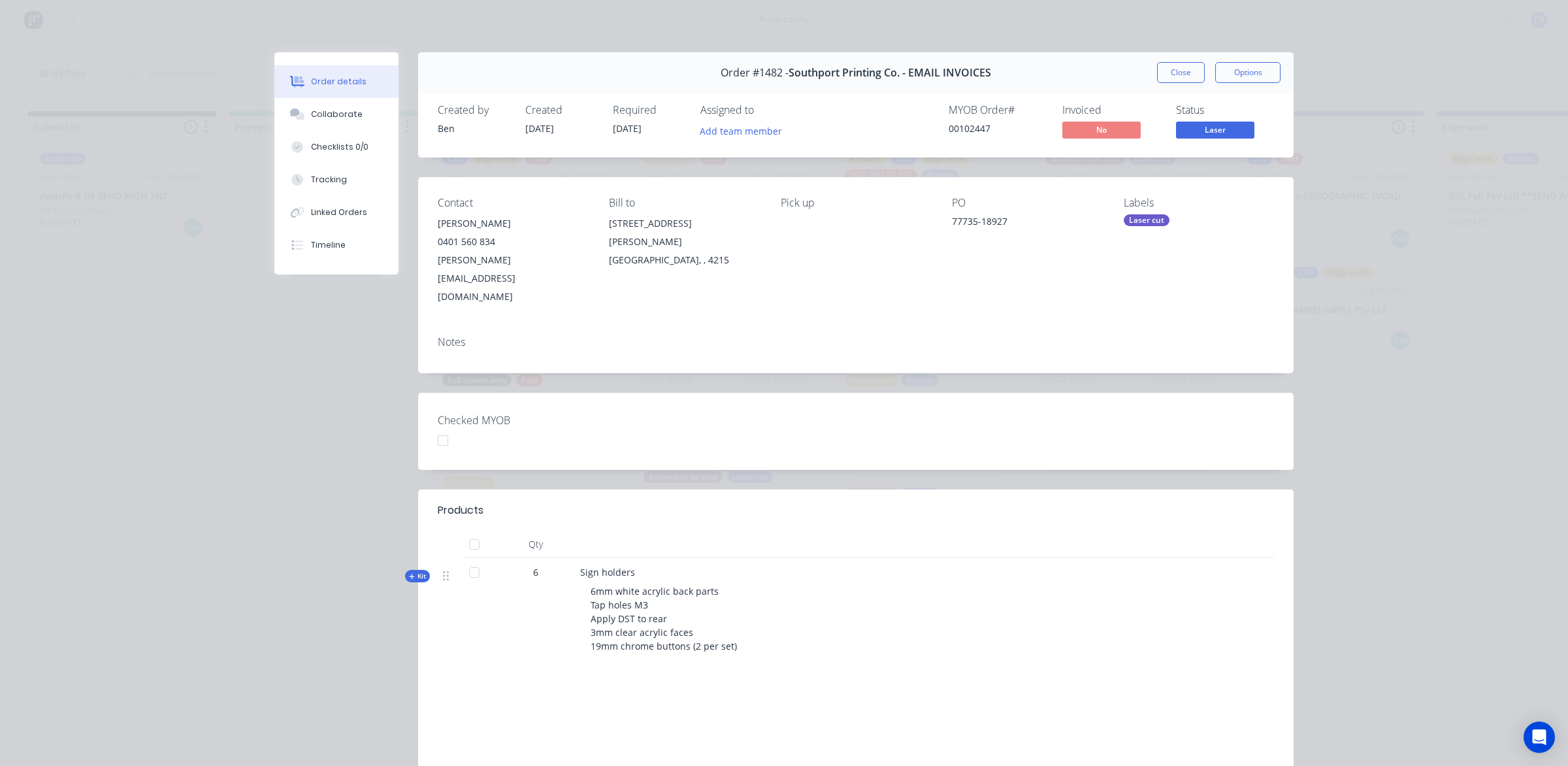
click at [1173, 60] on div "Order #1482 - Southport Printing Co. - EMAIL INVOICES Close Options" at bounding box center [855, 73] width 875 height 41
click at [1169, 70] on button "Close" at bounding box center [1180, 72] width 47 height 21
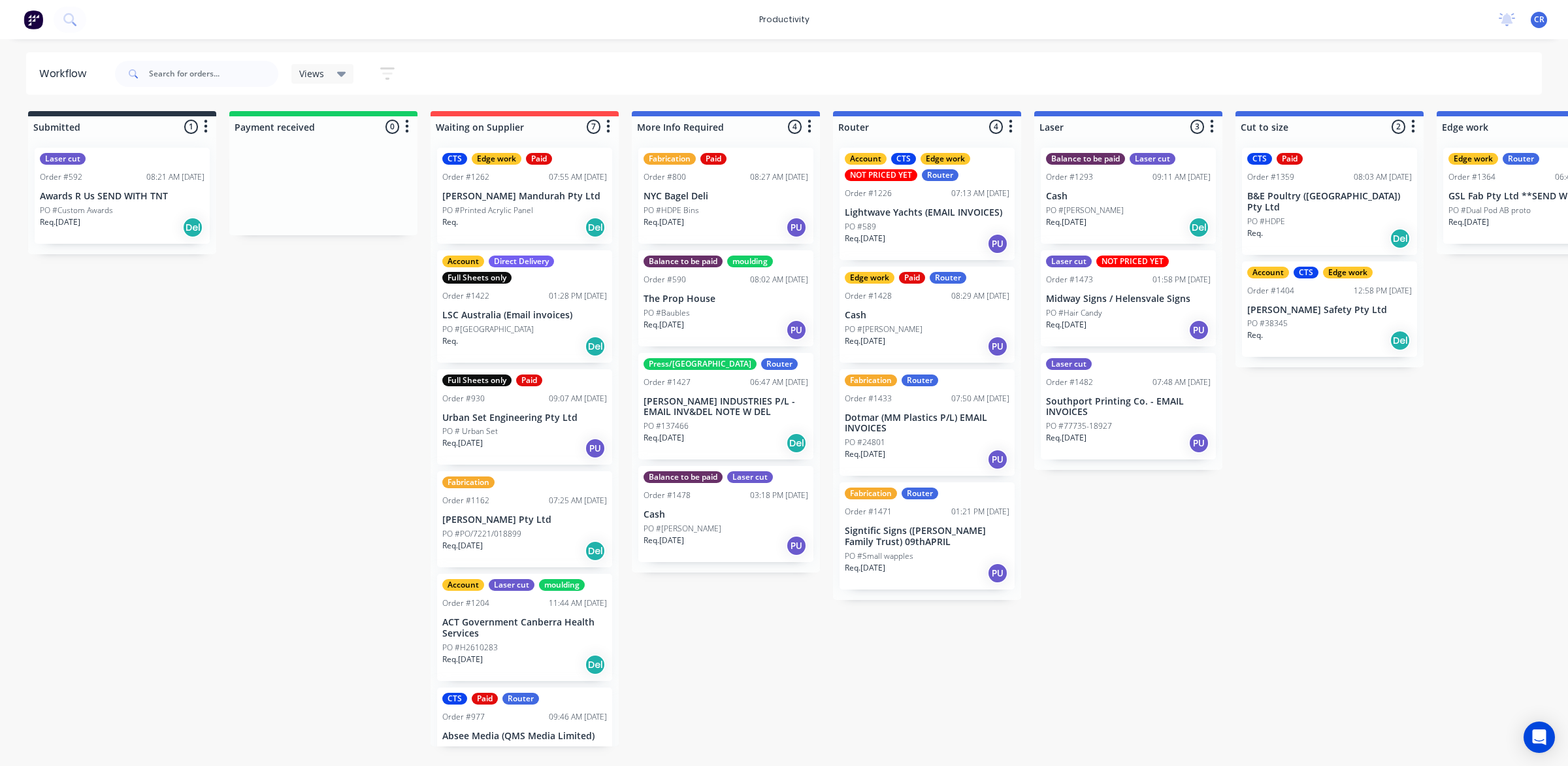
click at [1565, 349] on div "Submitted 1 Sort By Created date Required date Order number Customer name Most …" at bounding box center [1553, 428] width 3126 height 635
